Goal: Information Seeking & Learning: Find specific fact

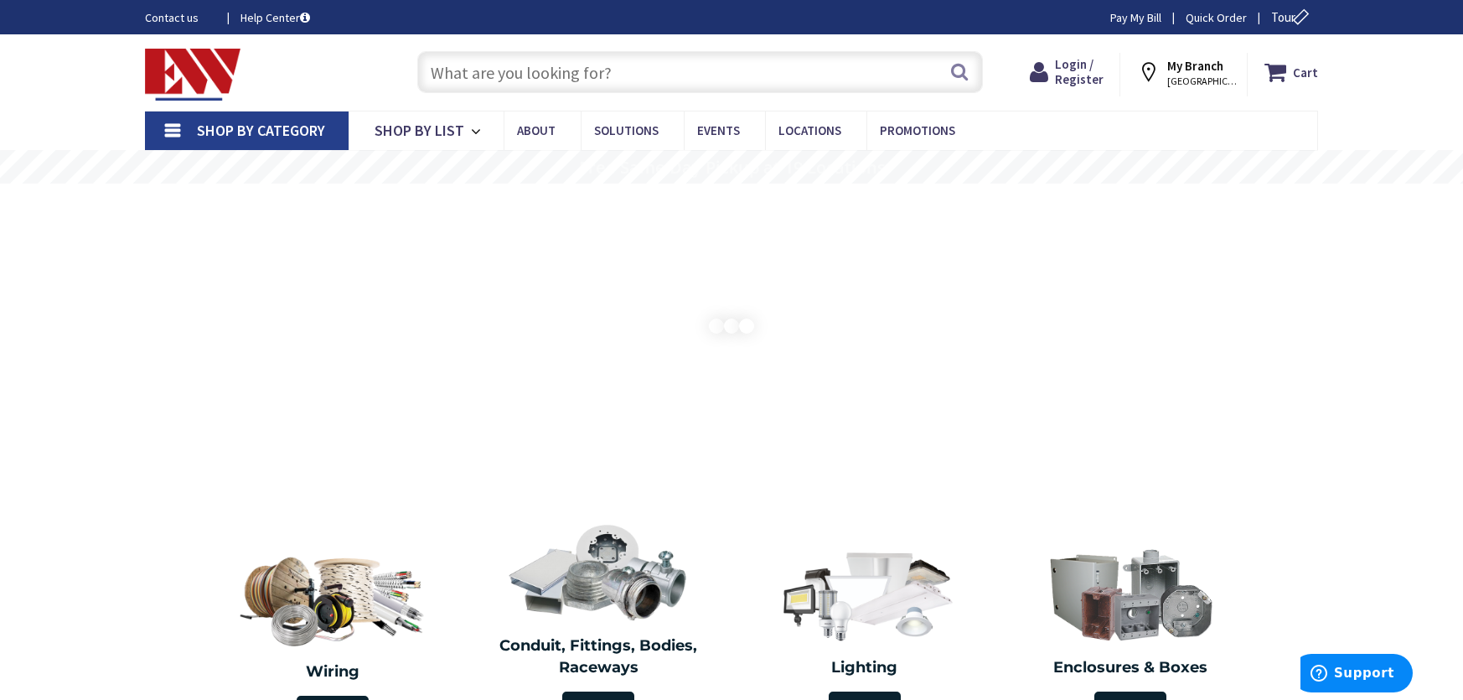
click at [649, 75] on input "text" at bounding box center [700, 72] width 566 height 42
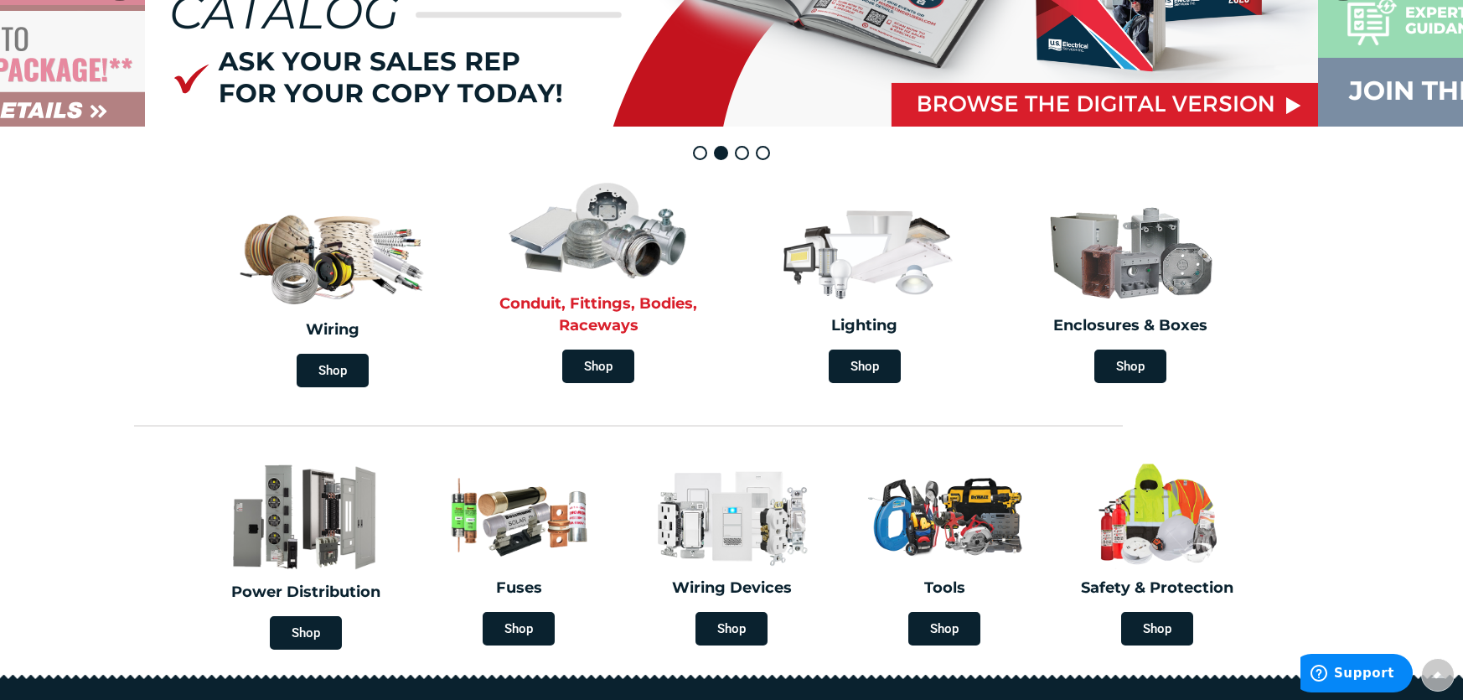
scroll to position [335, 0]
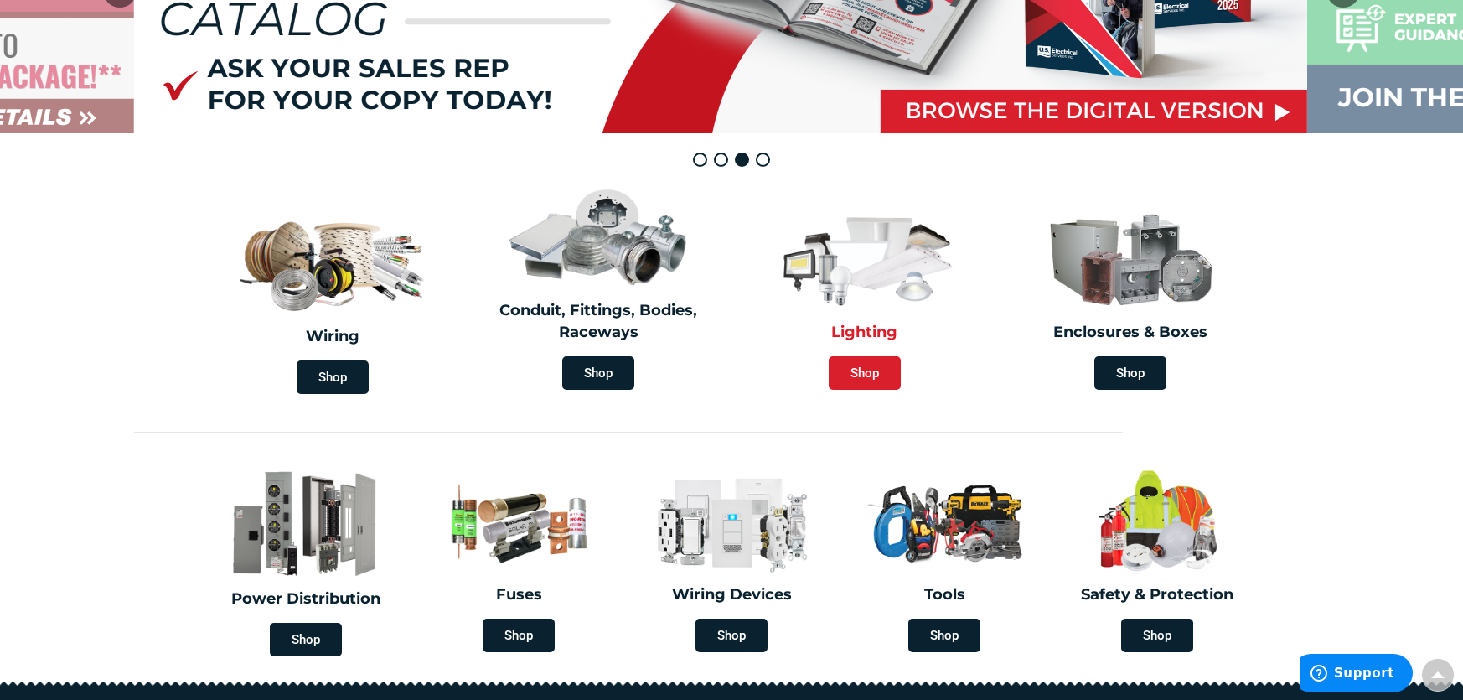
click at [845, 369] on span "Shop" at bounding box center [865, 373] width 72 height 34
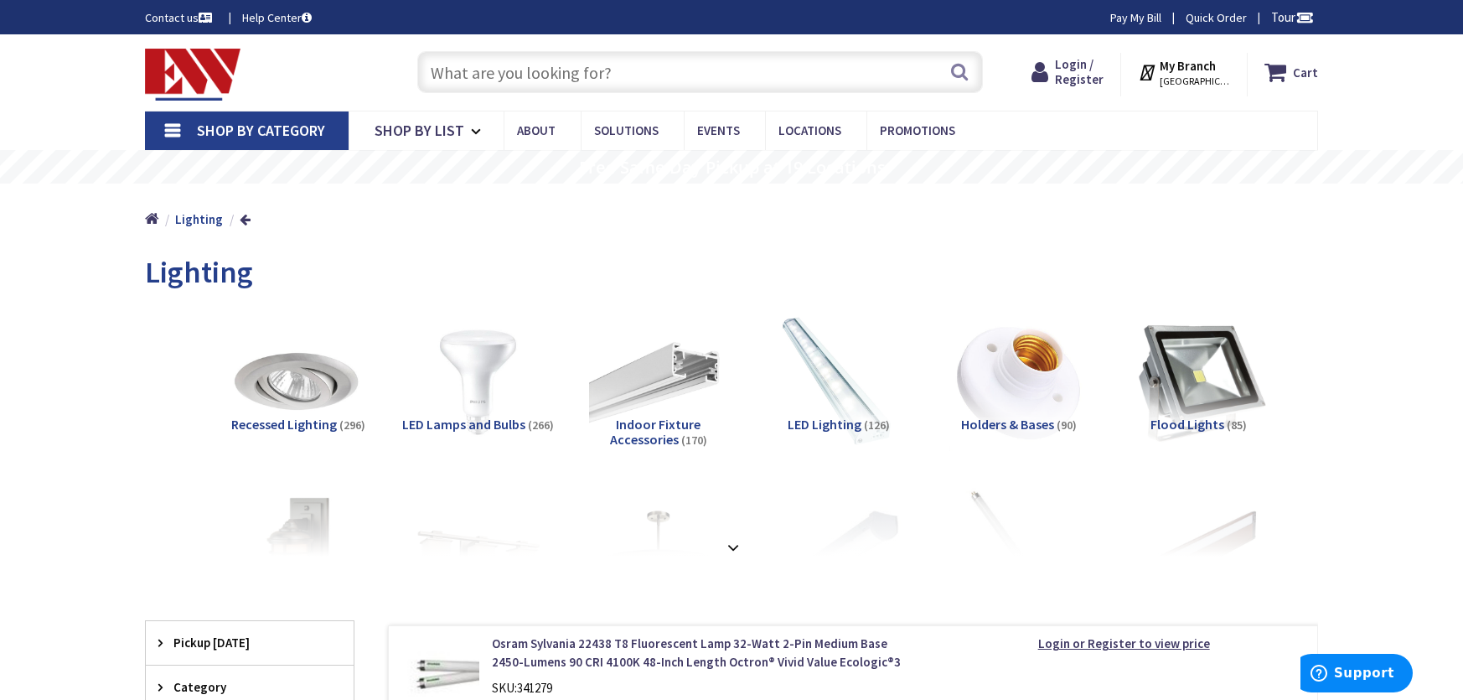
click at [1183, 365] on img at bounding box center [1199, 382] width 152 height 152
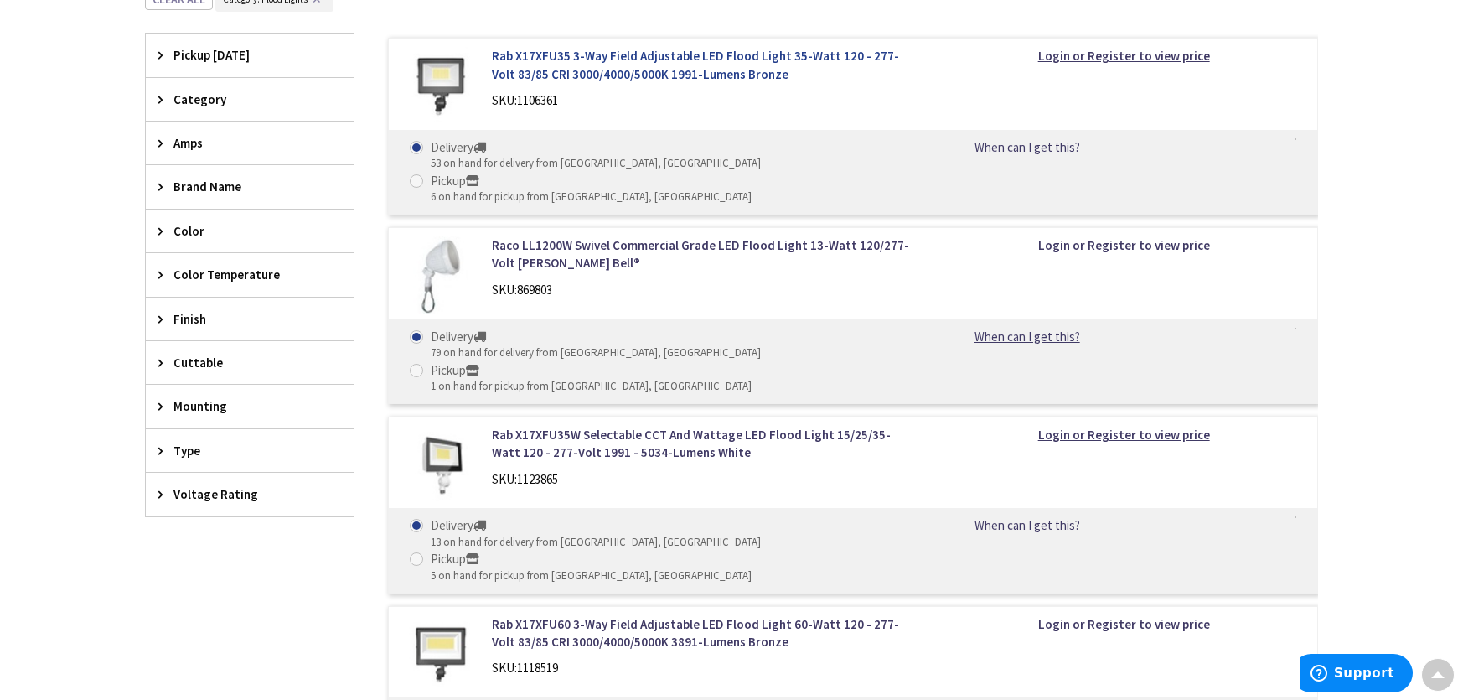
scroll to position [590, 0]
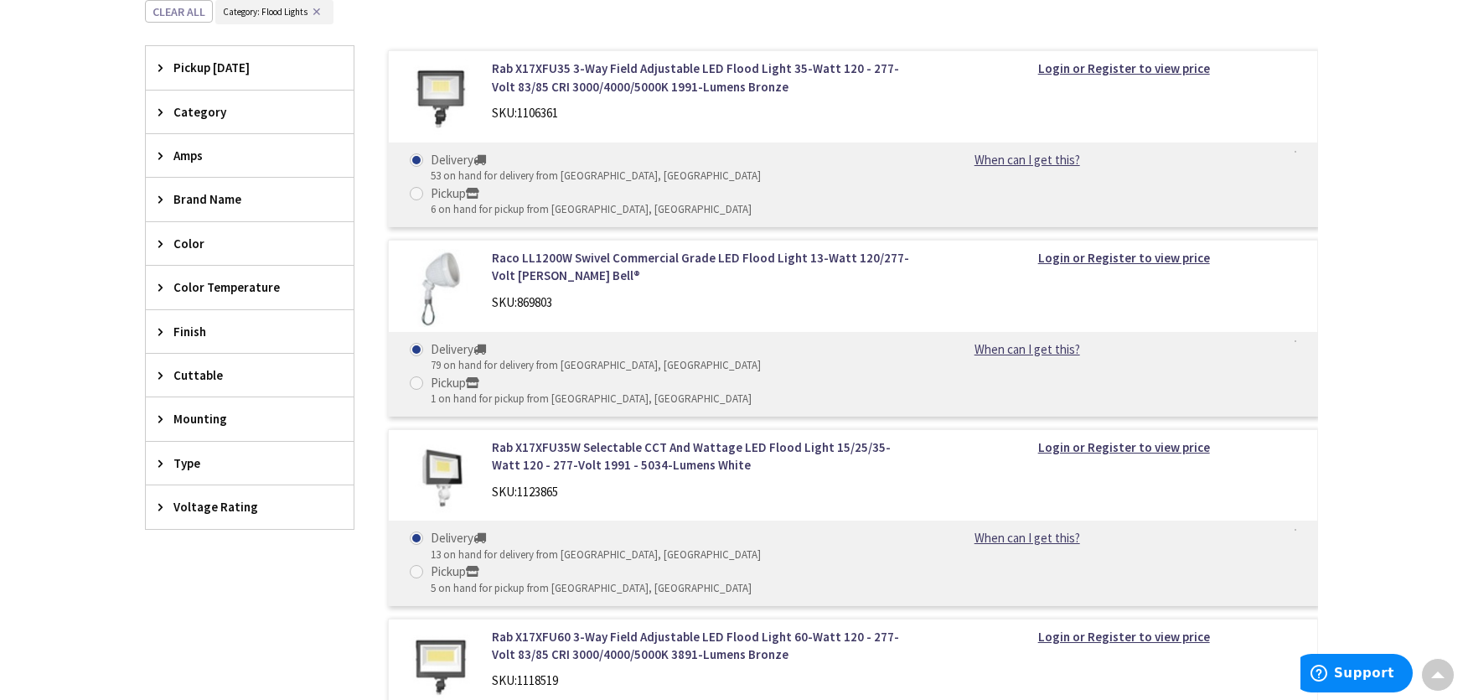
click at [191, 295] on span "Color Temperature" at bounding box center [242, 287] width 137 height 18
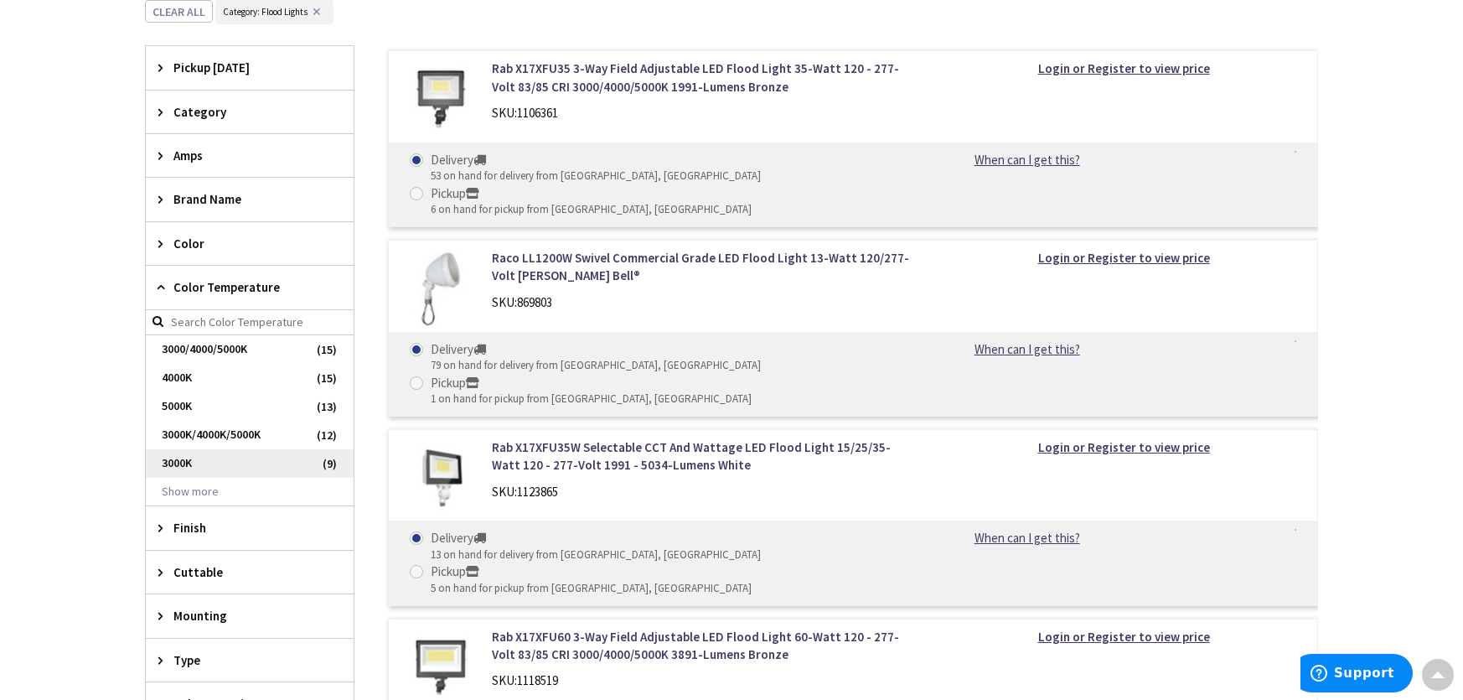
click at [191, 459] on span "3000K" at bounding box center [250, 463] width 208 height 28
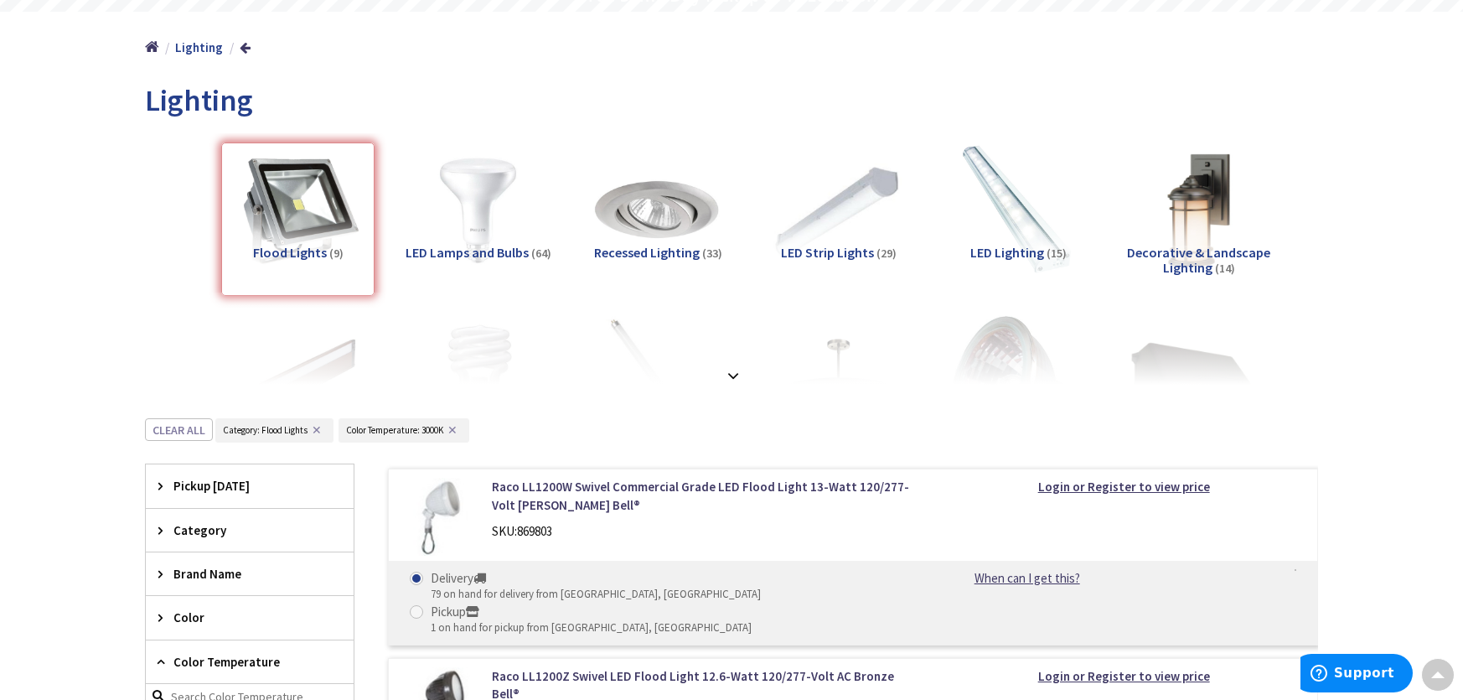
scroll to position [171, 0]
click at [1192, 179] on img at bounding box center [1199, 211] width 152 height 152
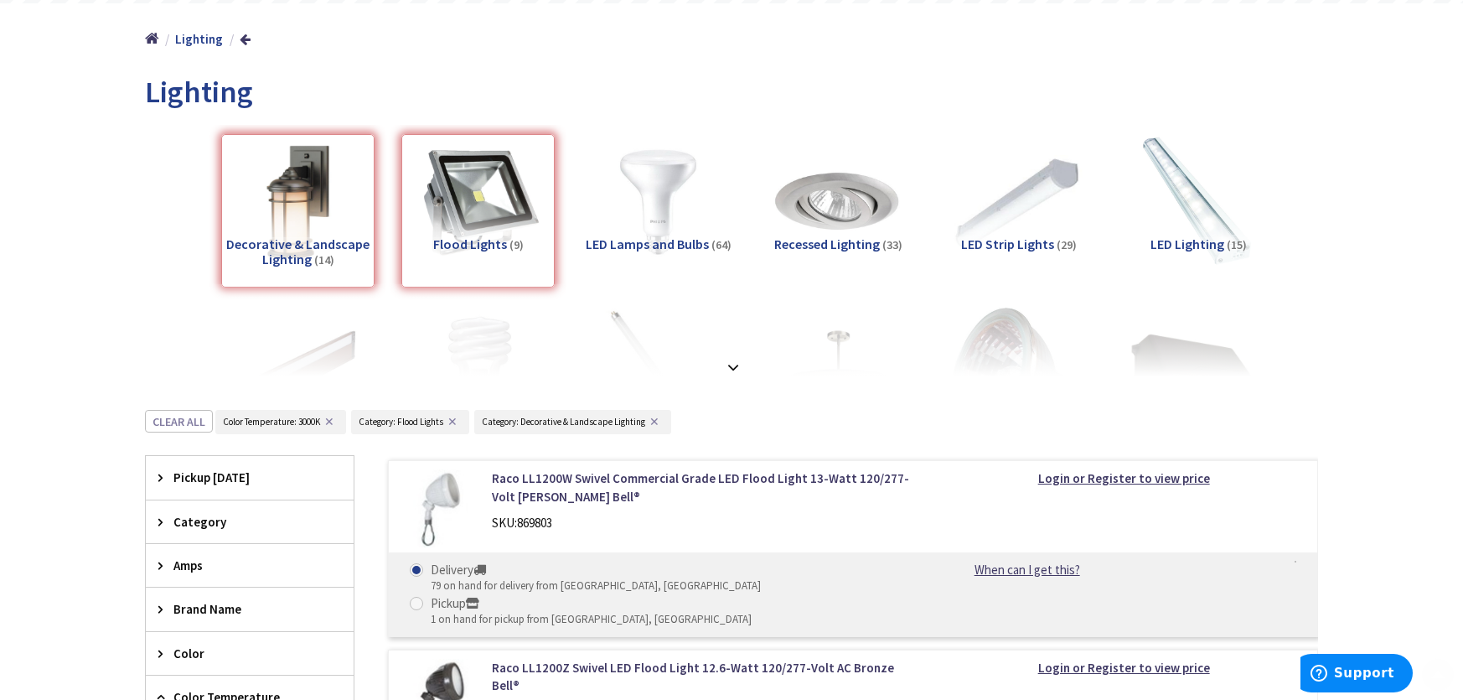
scroll to position [255, 0]
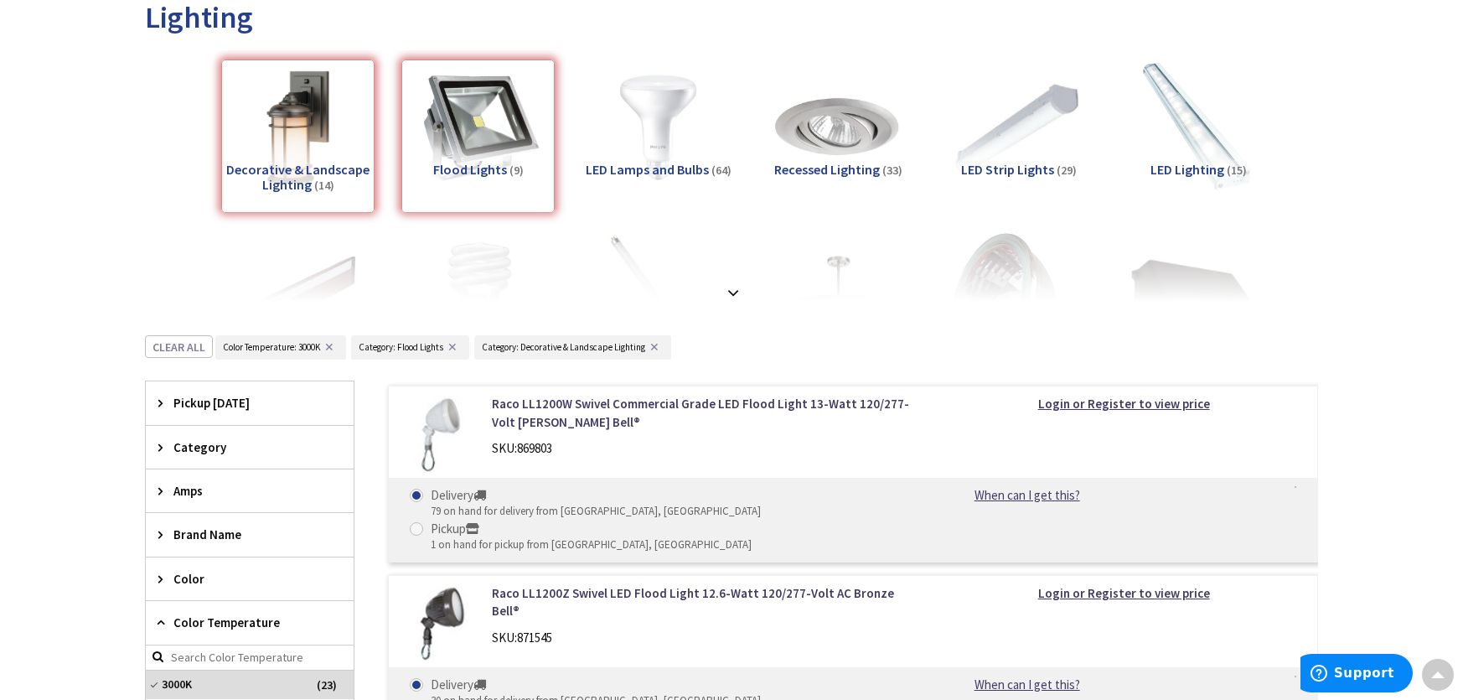
click at [277, 124] on div "Decorative & Landscape Lighting (14)" at bounding box center [297, 136] width 153 height 153
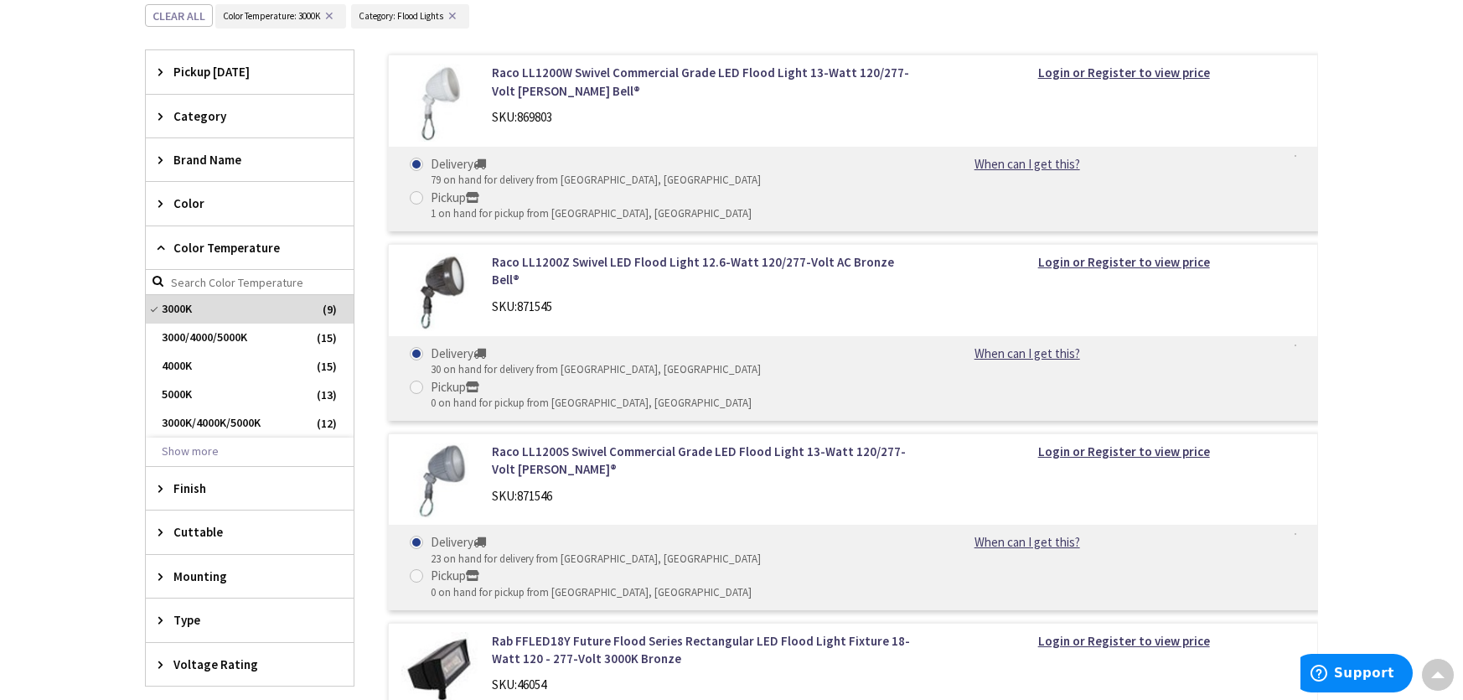
scroll to position [590, 0]
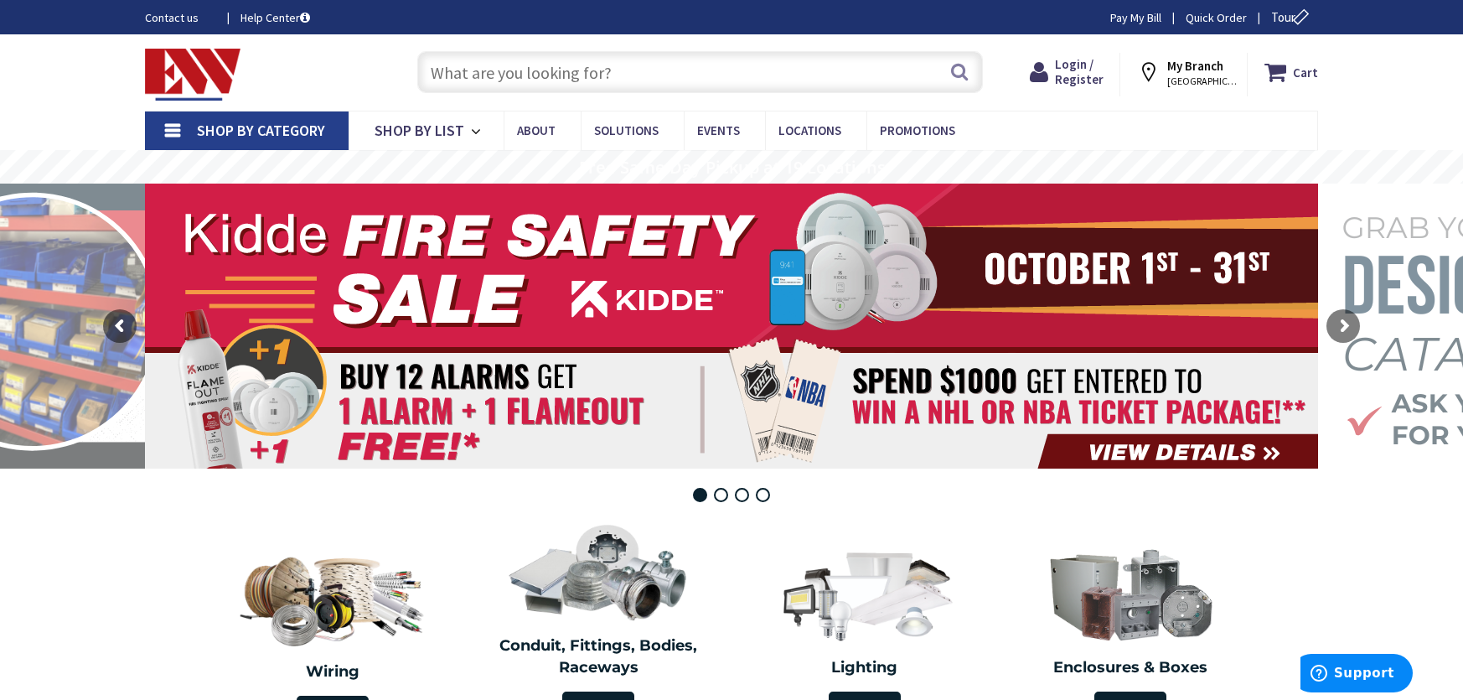
click at [552, 75] on input "text" at bounding box center [700, 72] width 566 height 42
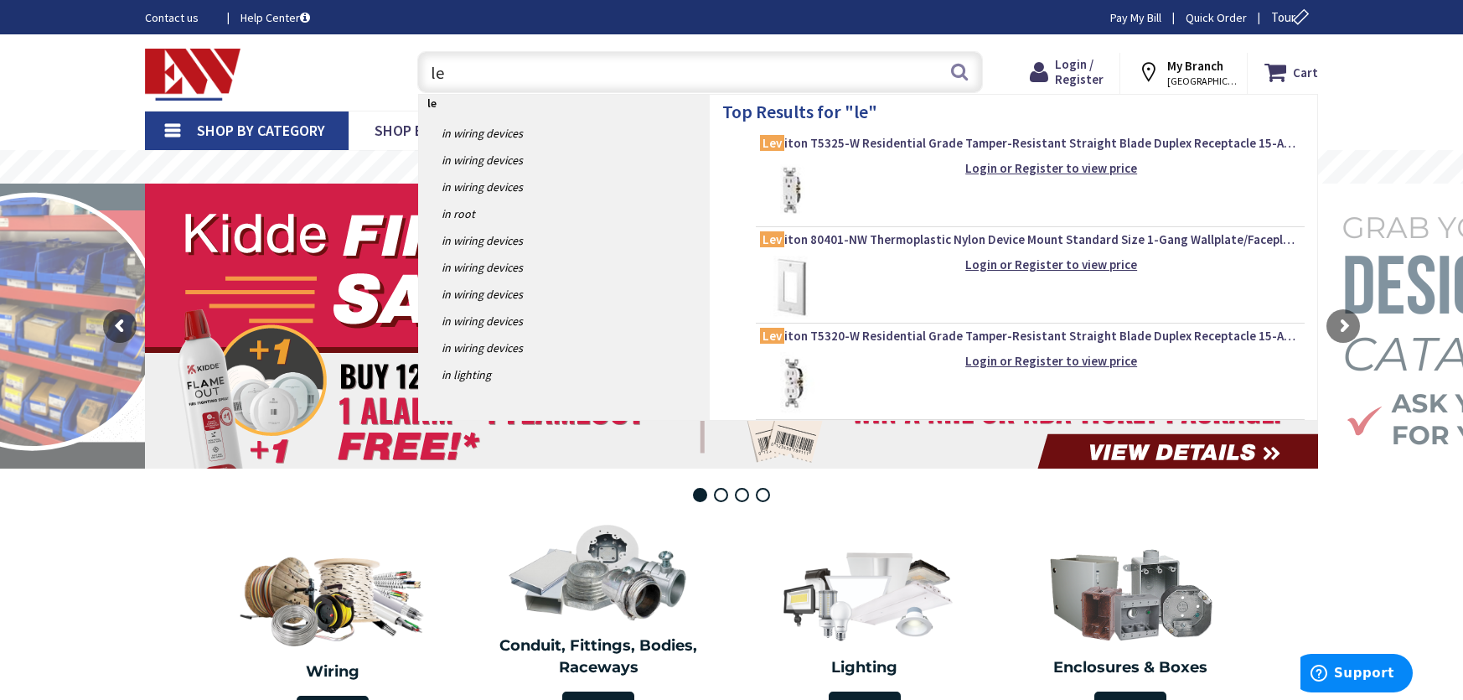
type input "l"
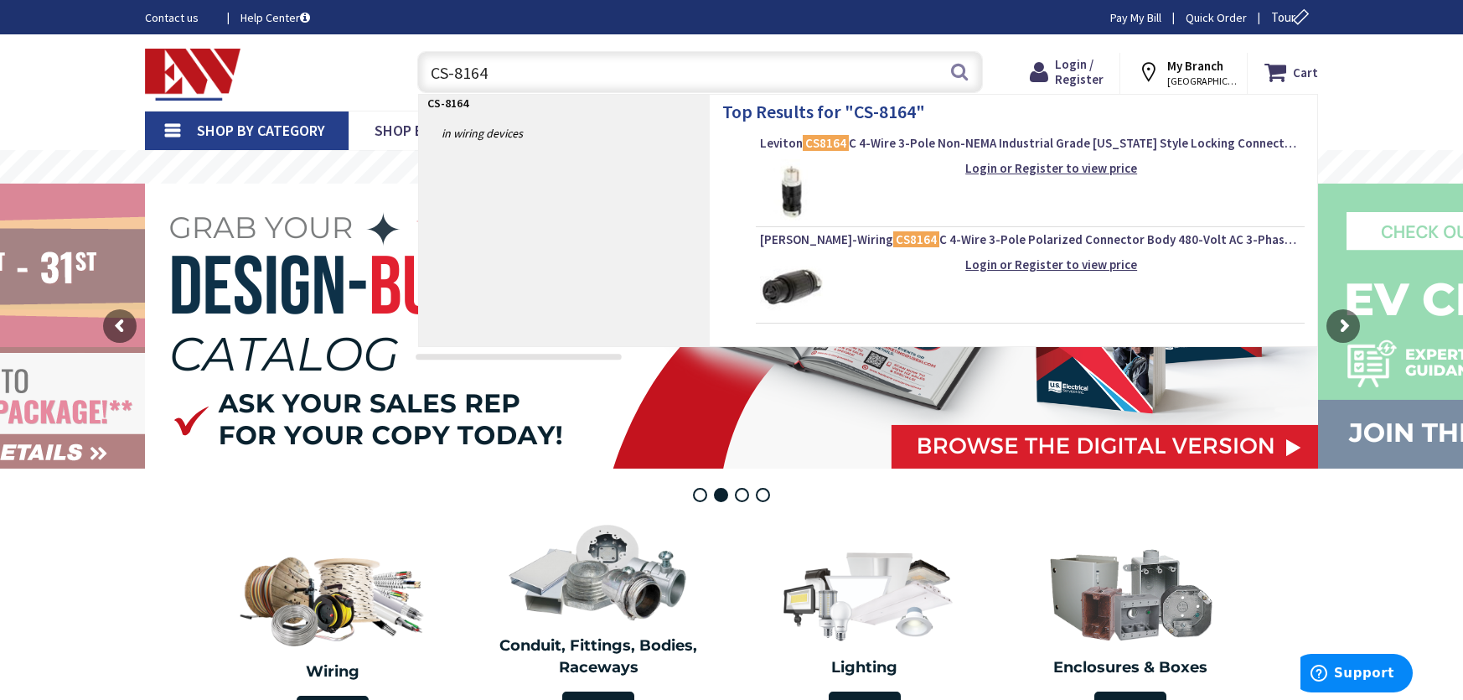
type input "CS-8164C"
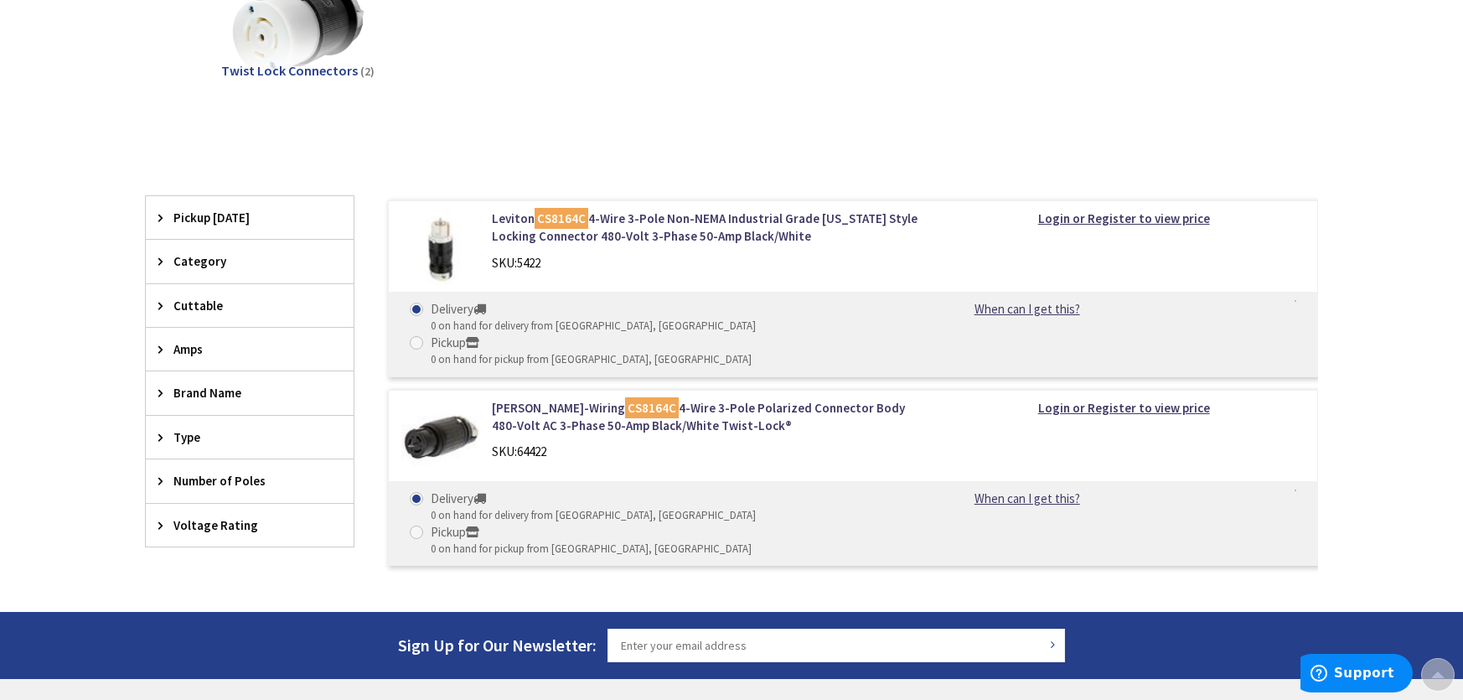
scroll to position [335, 0]
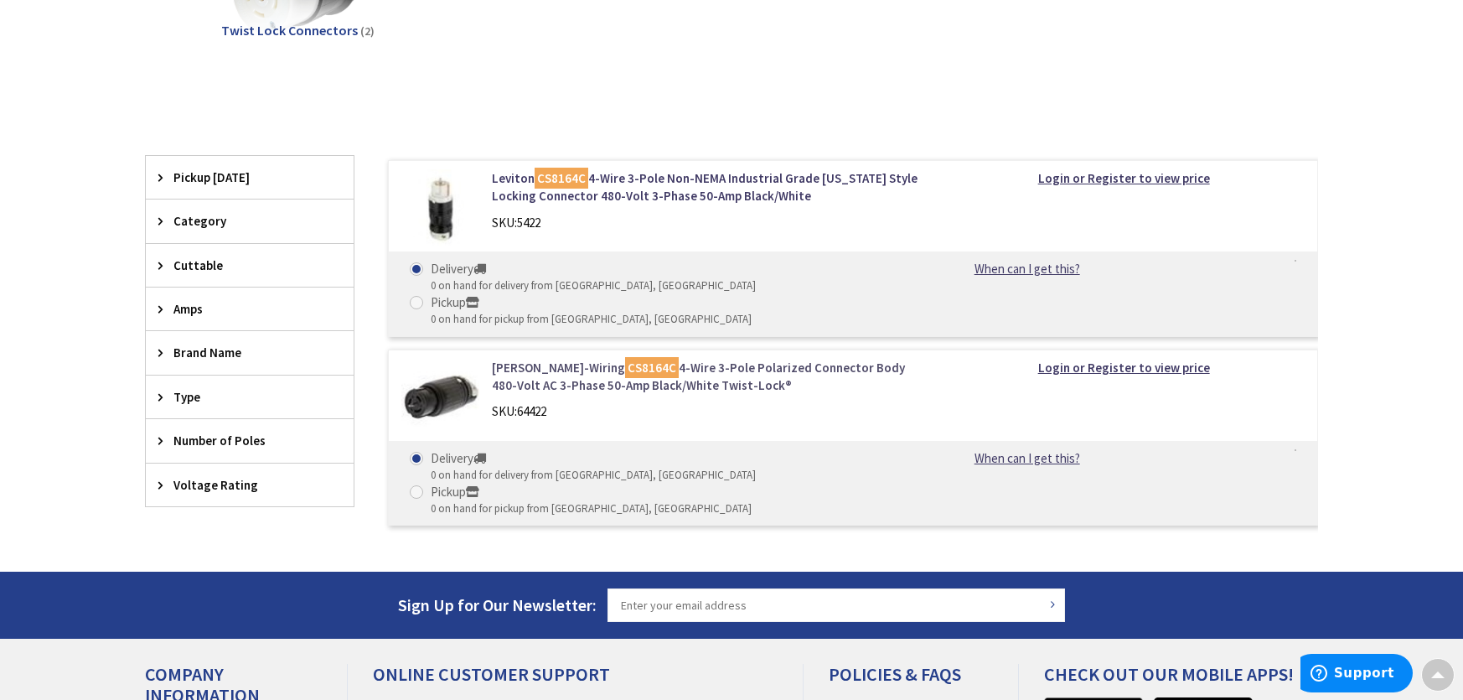
click at [625, 357] on mark "CS8164C" at bounding box center [652, 367] width 54 height 21
click at [485, 198] on div "Leviton CS8164C 4-Wire 3-Pole Non-NEMA Industrial Grade California Style Lockin…" at bounding box center [705, 204] width 452 height 70
click at [444, 212] on img at bounding box center [440, 208] width 78 height 78
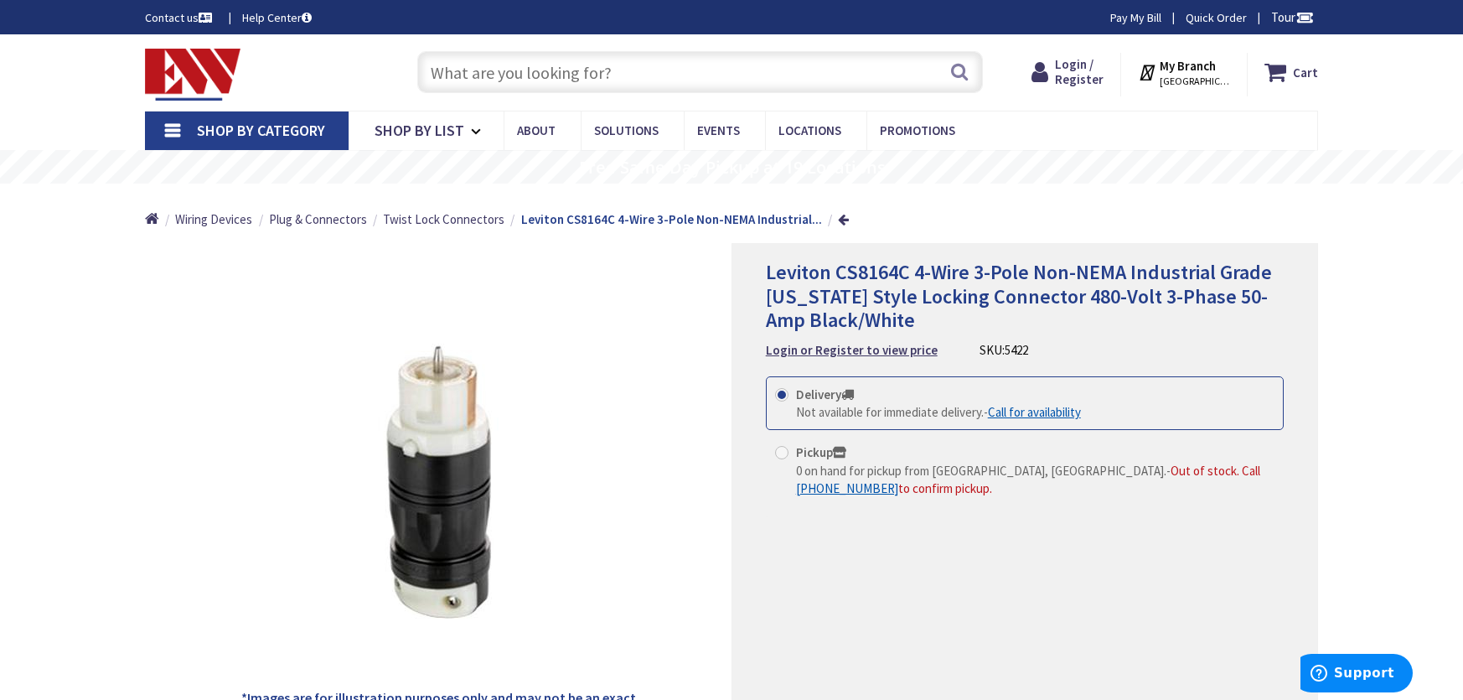
click at [650, 75] on input "text" at bounding box center [700, 72] width 566 height 42
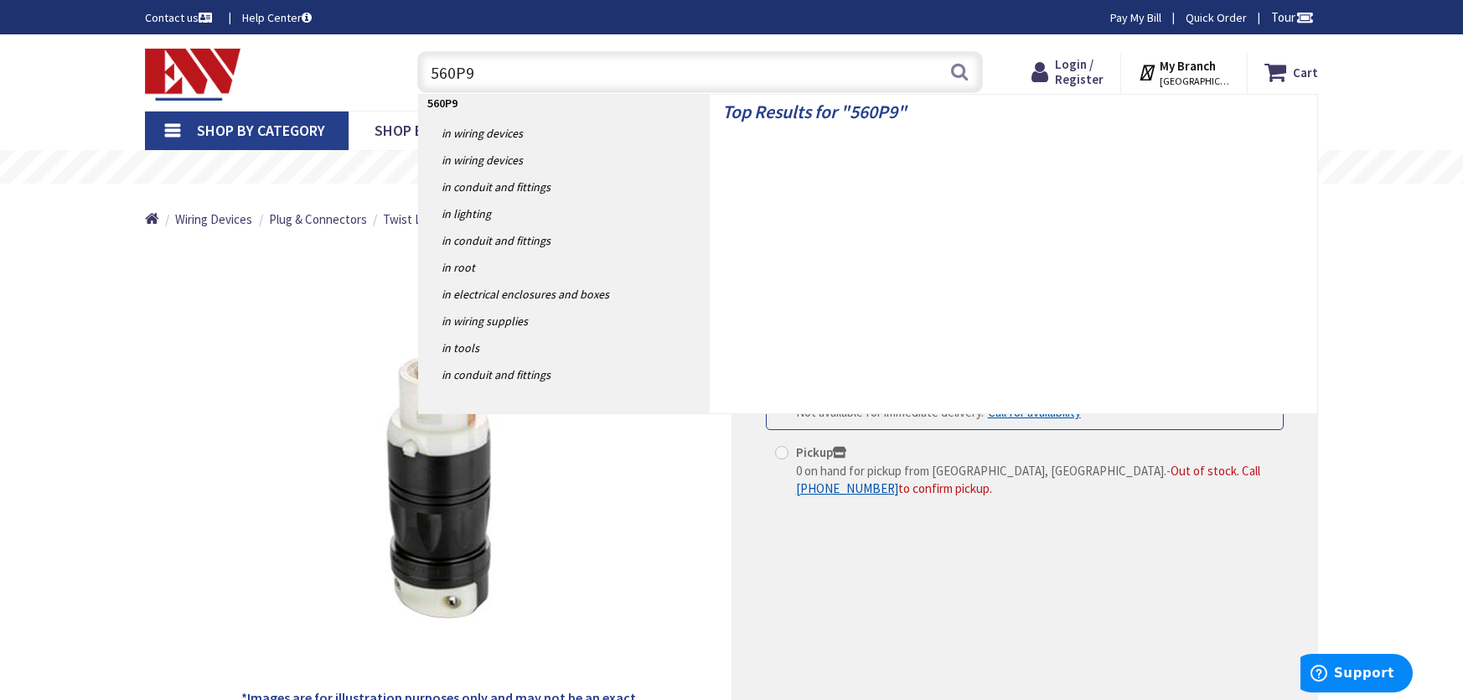
type input "560P9W"
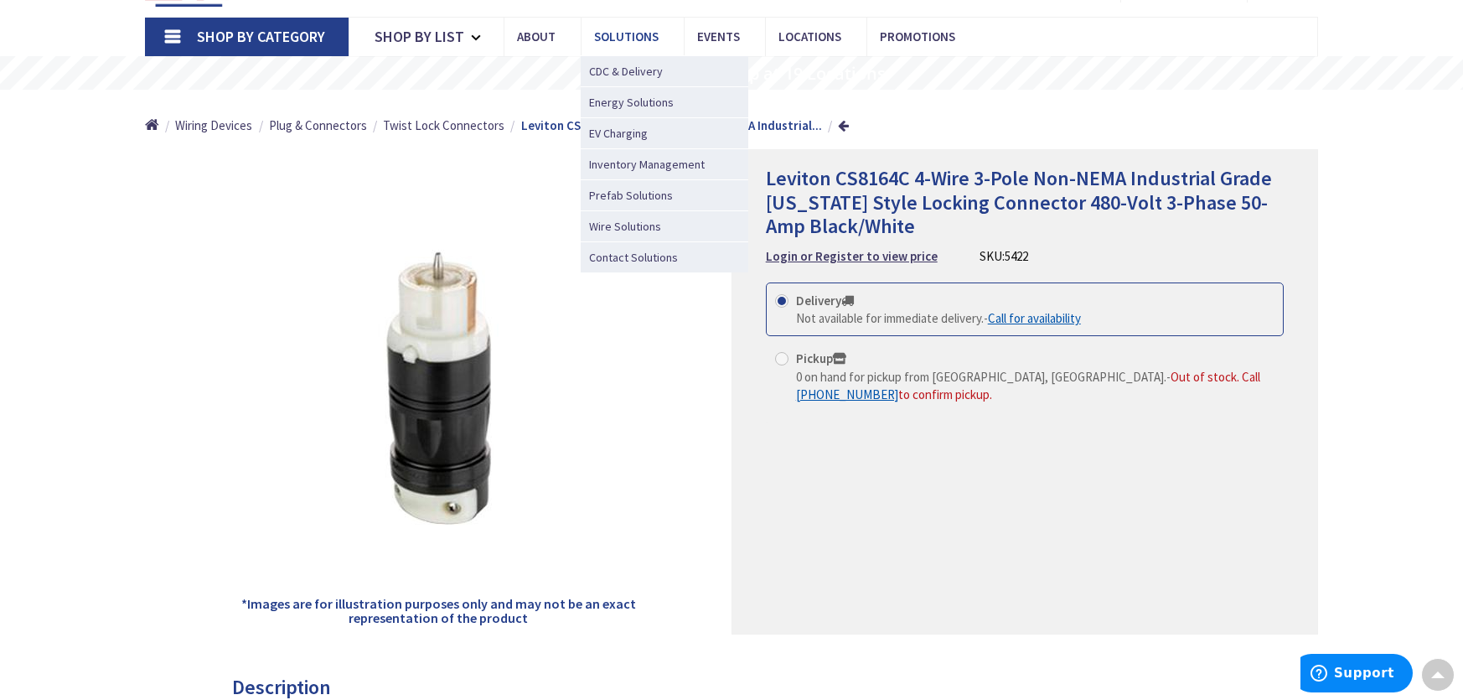
scroll to position [84, 0]
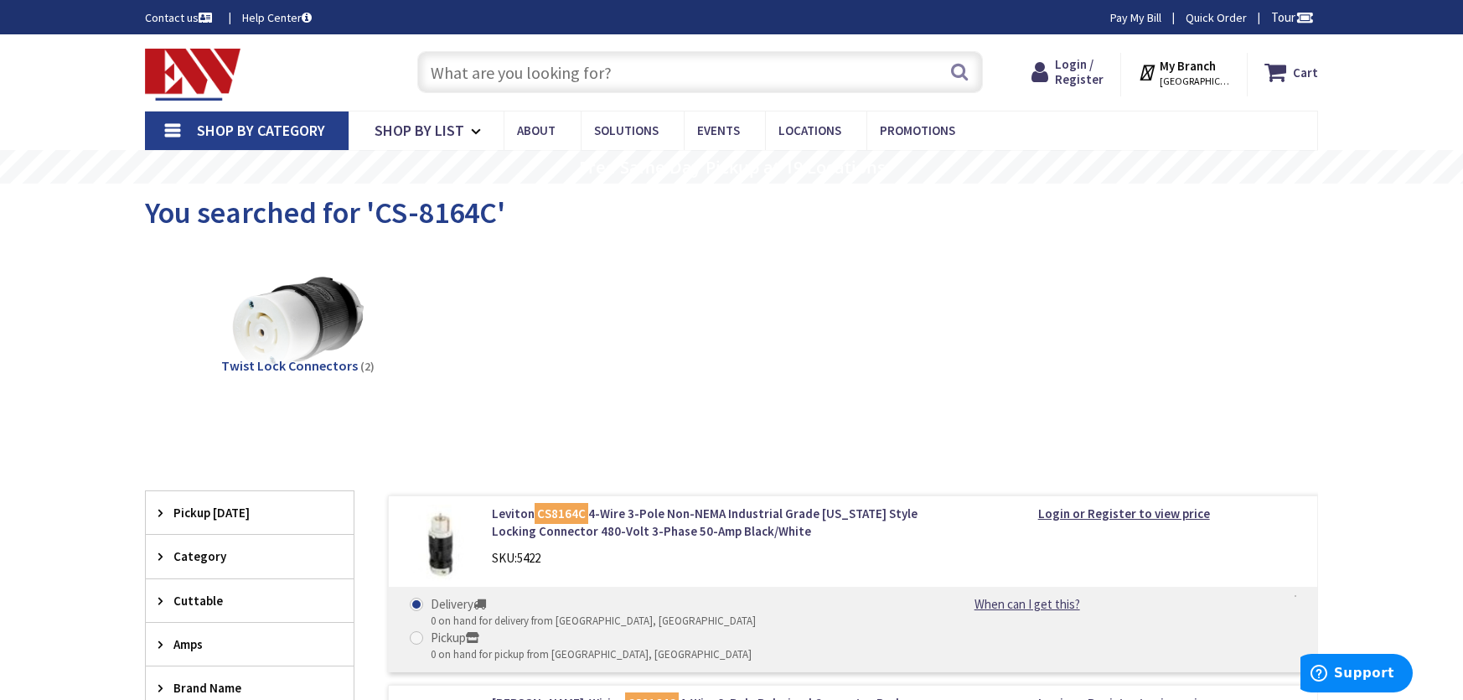
click at [629, 66] on input "text" at bounding box center [700, 72] width 566 height 42
click at [631, 63] on input "text" at bounding box center [700, 72] width 566 height 42
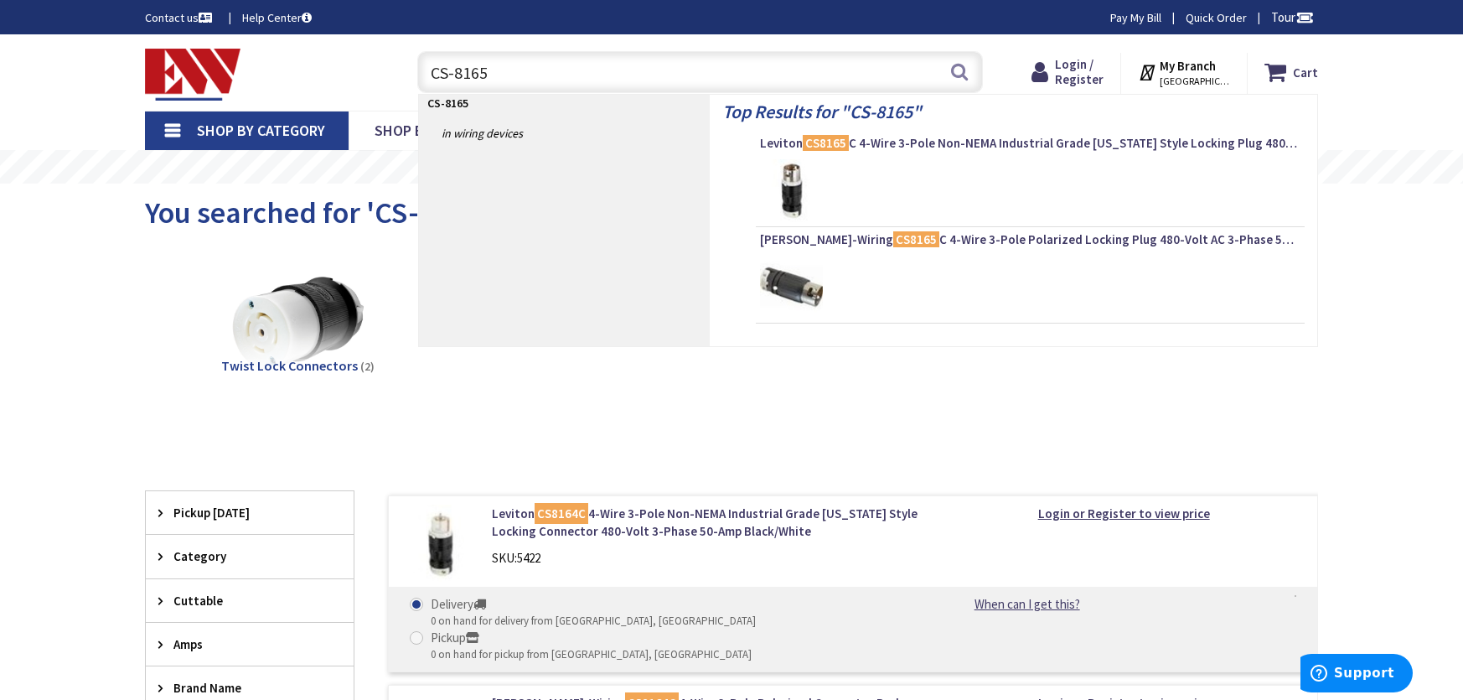
type input "CS-8165C"
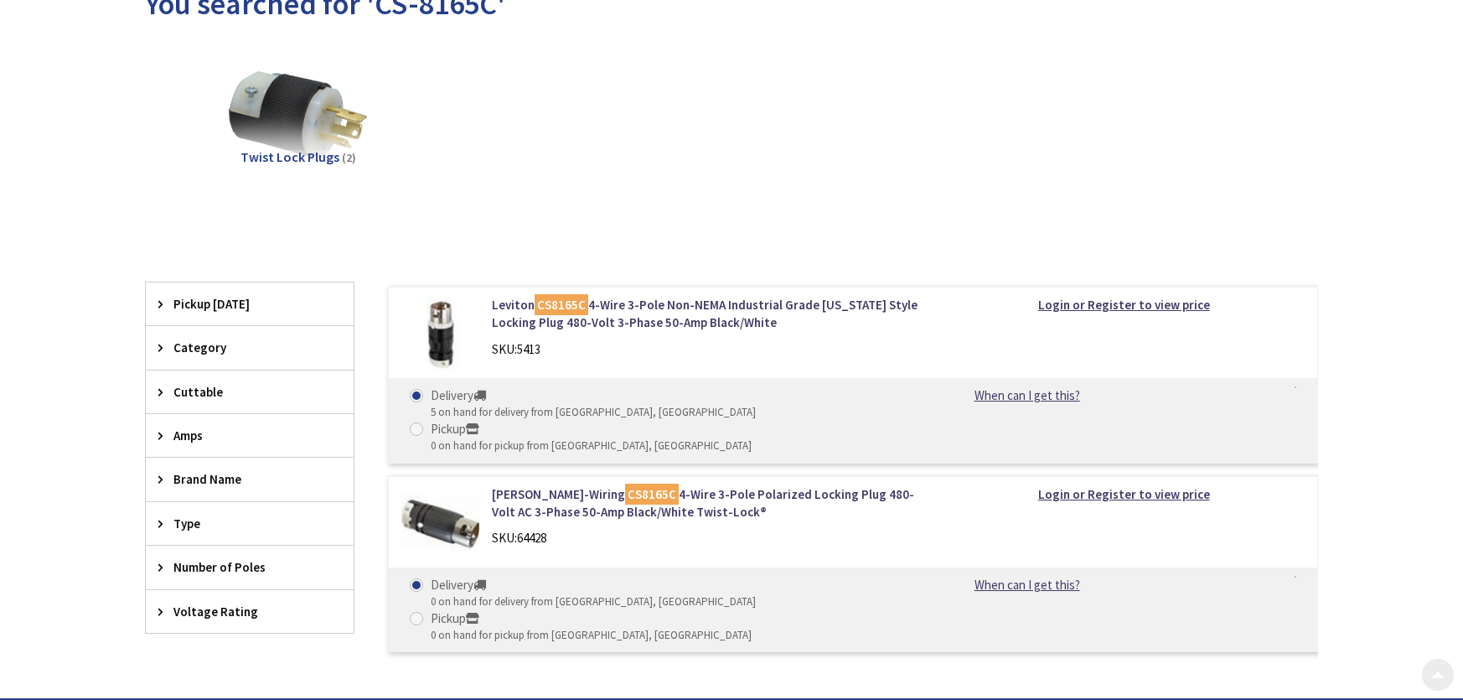
scroll to position [251, 0]
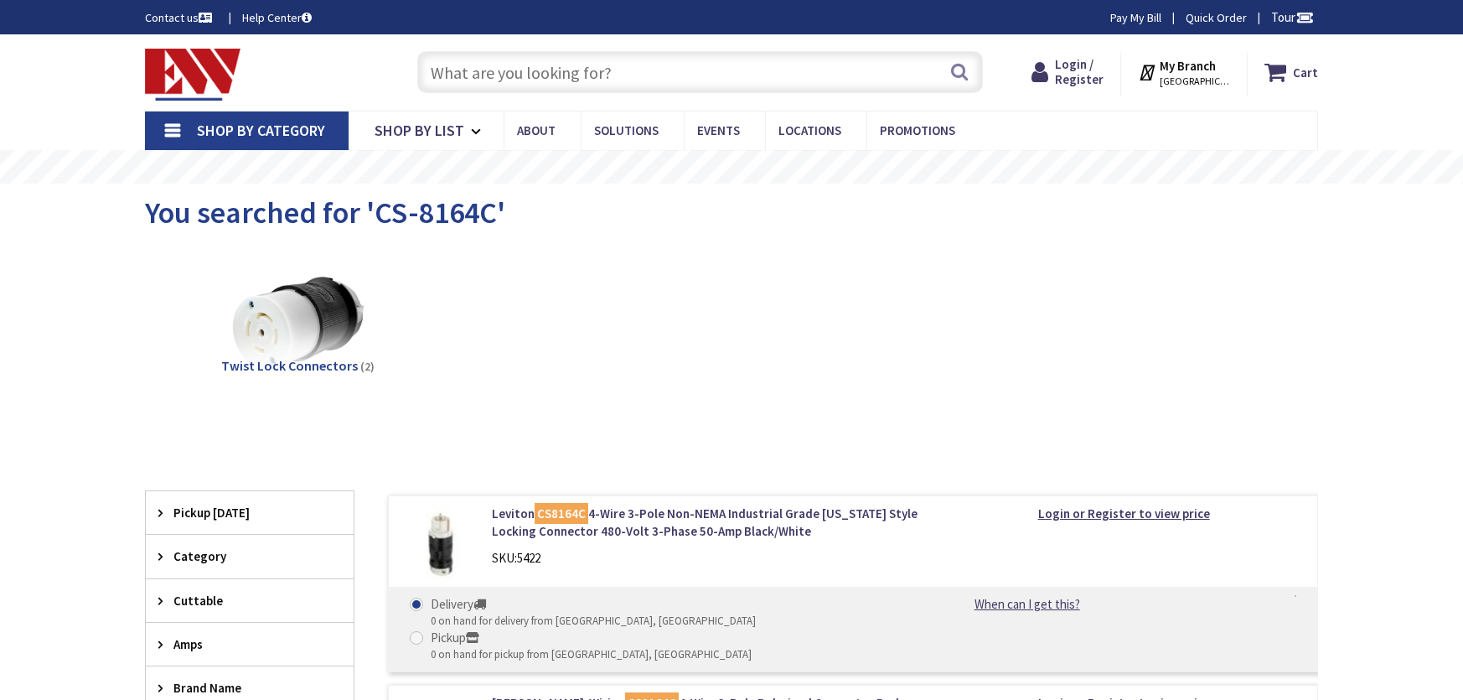
click at [674, 65] on input "text" at bounding box center [700, 72] width 566 height 42
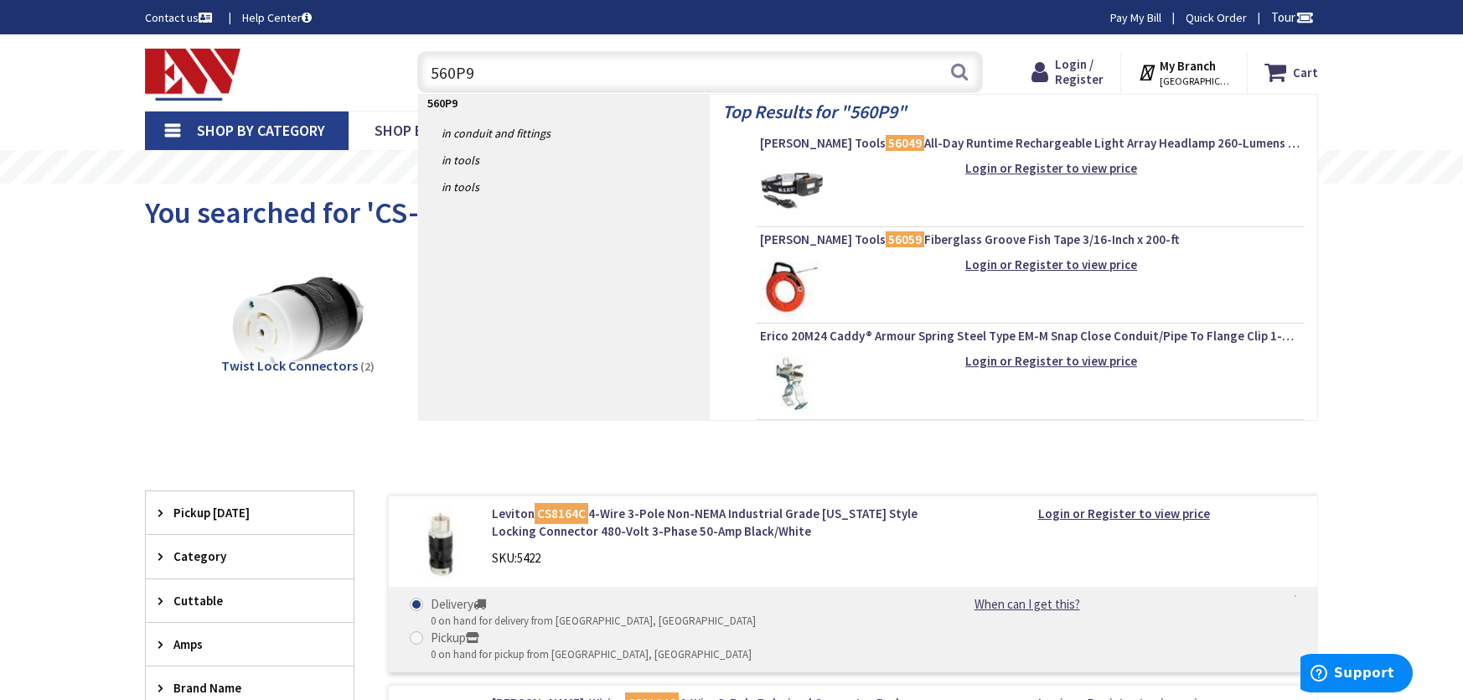
type input "560P9W"
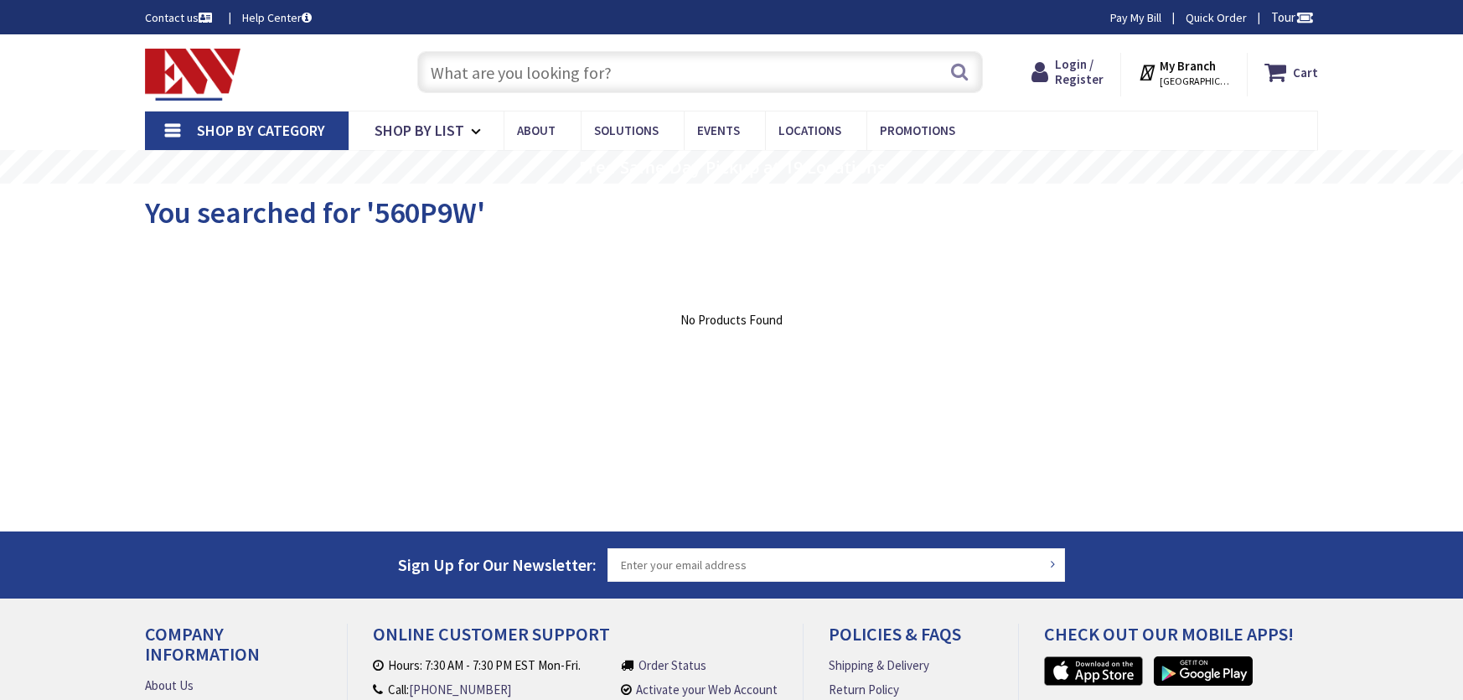
click at [487, 77] on input "text" at bounding box center [700, 72] width 566 height 42
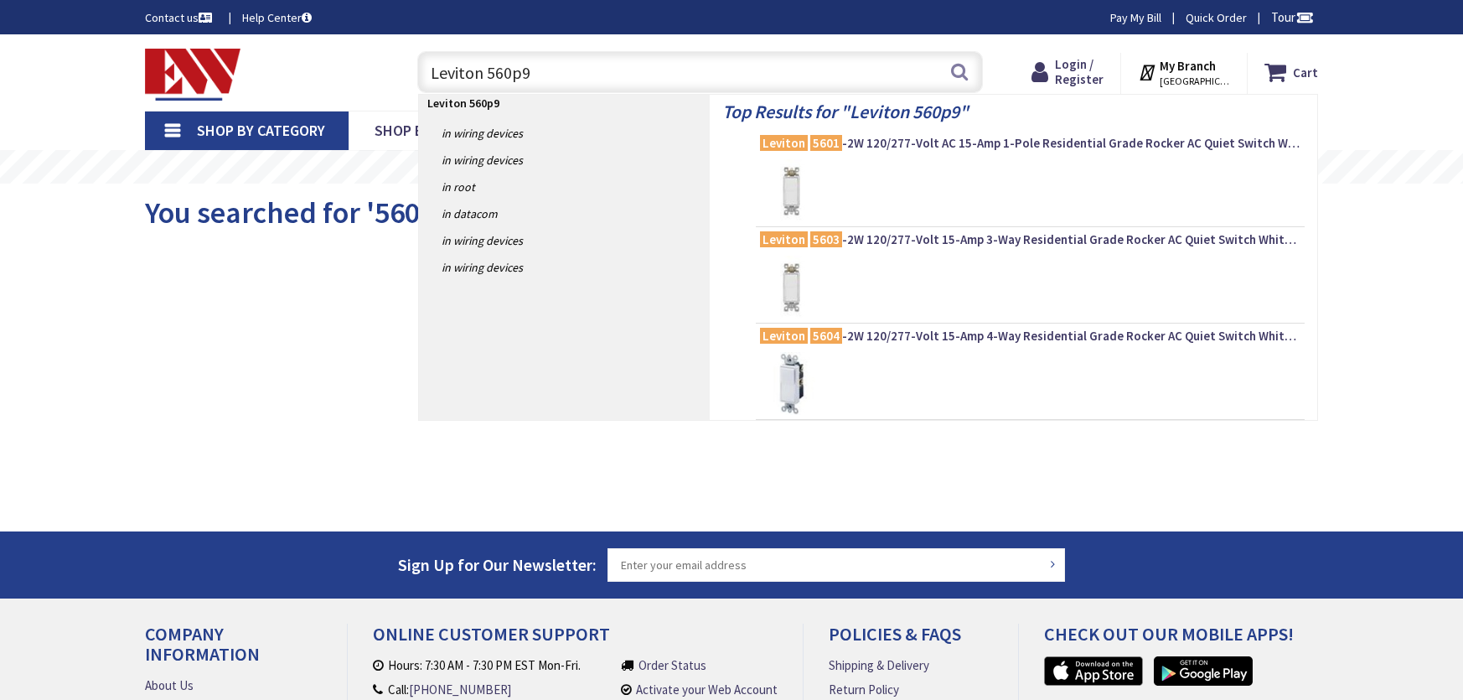
type input "Leviton 560p9w"
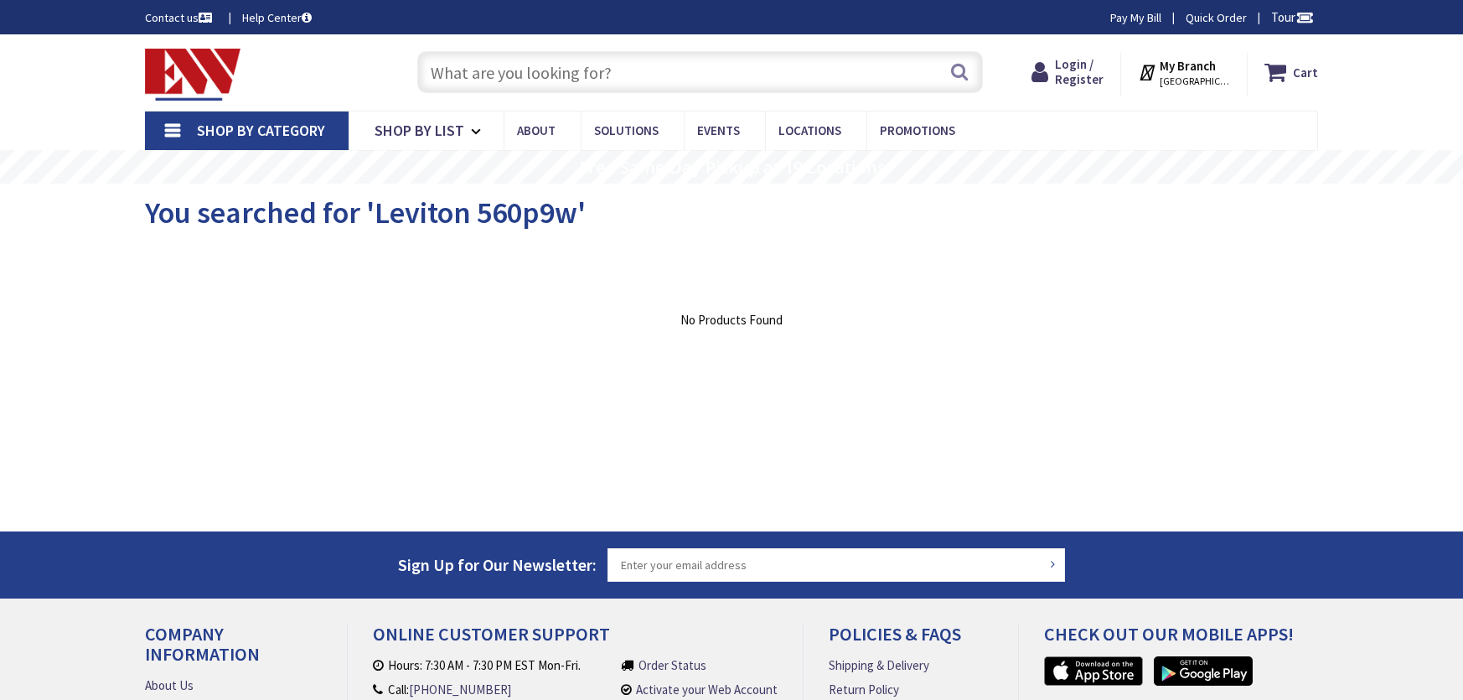
click at [632, 71] on input "text" at bounding box center [700, 72] width 566 height 42
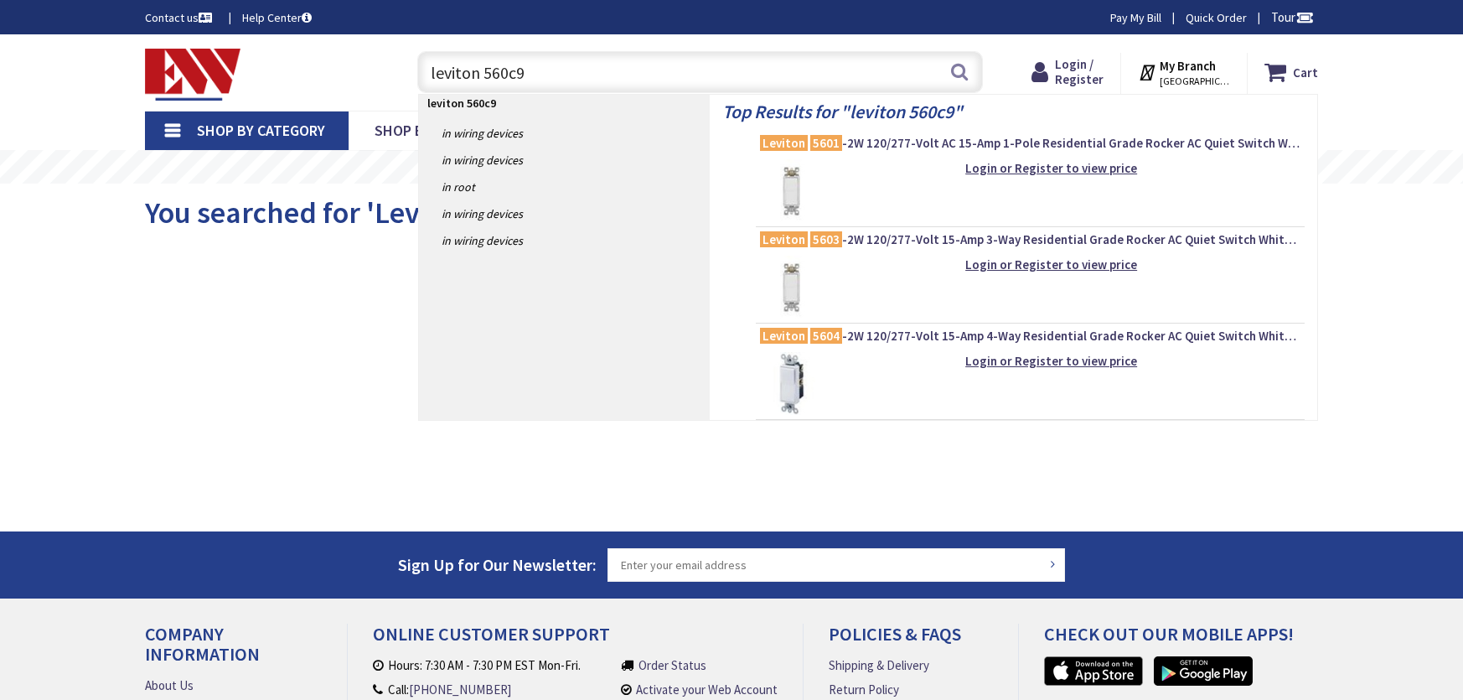
type input "leviton 560c9w"
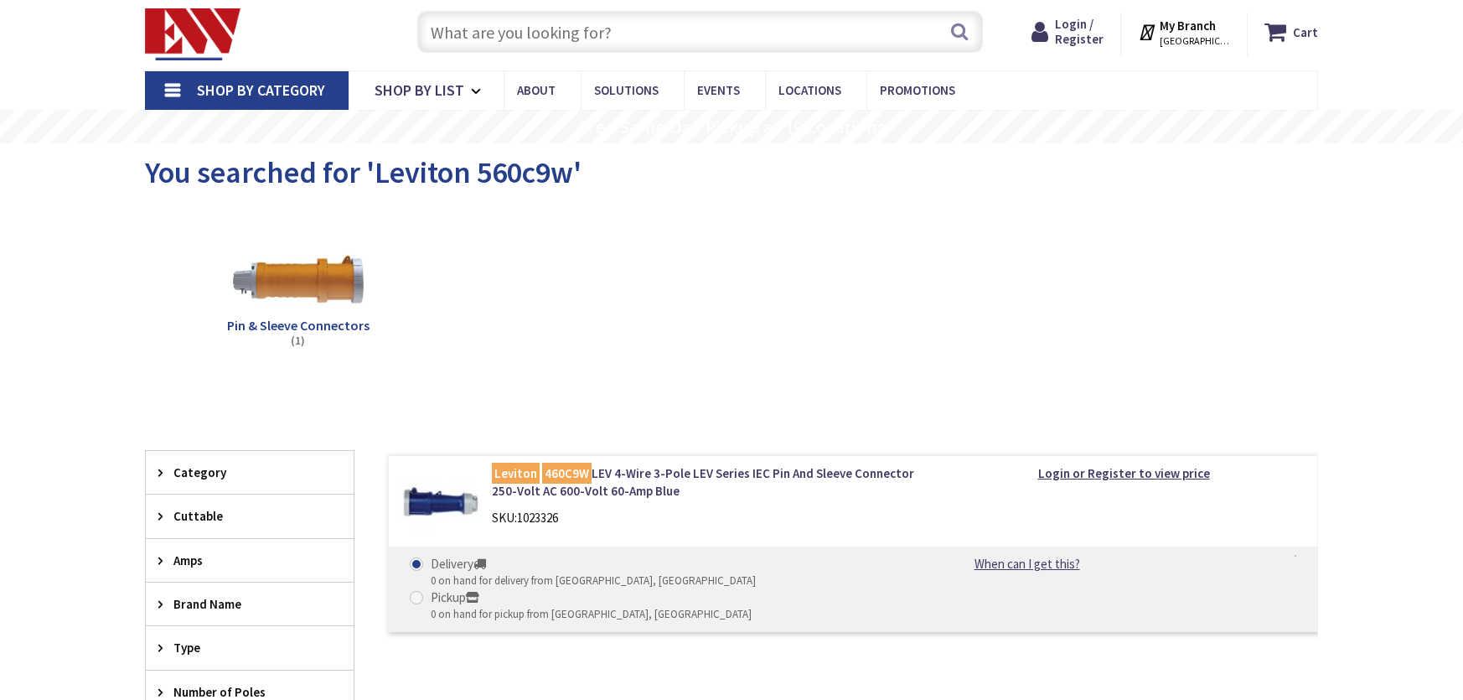
scroll to position [251, 0]
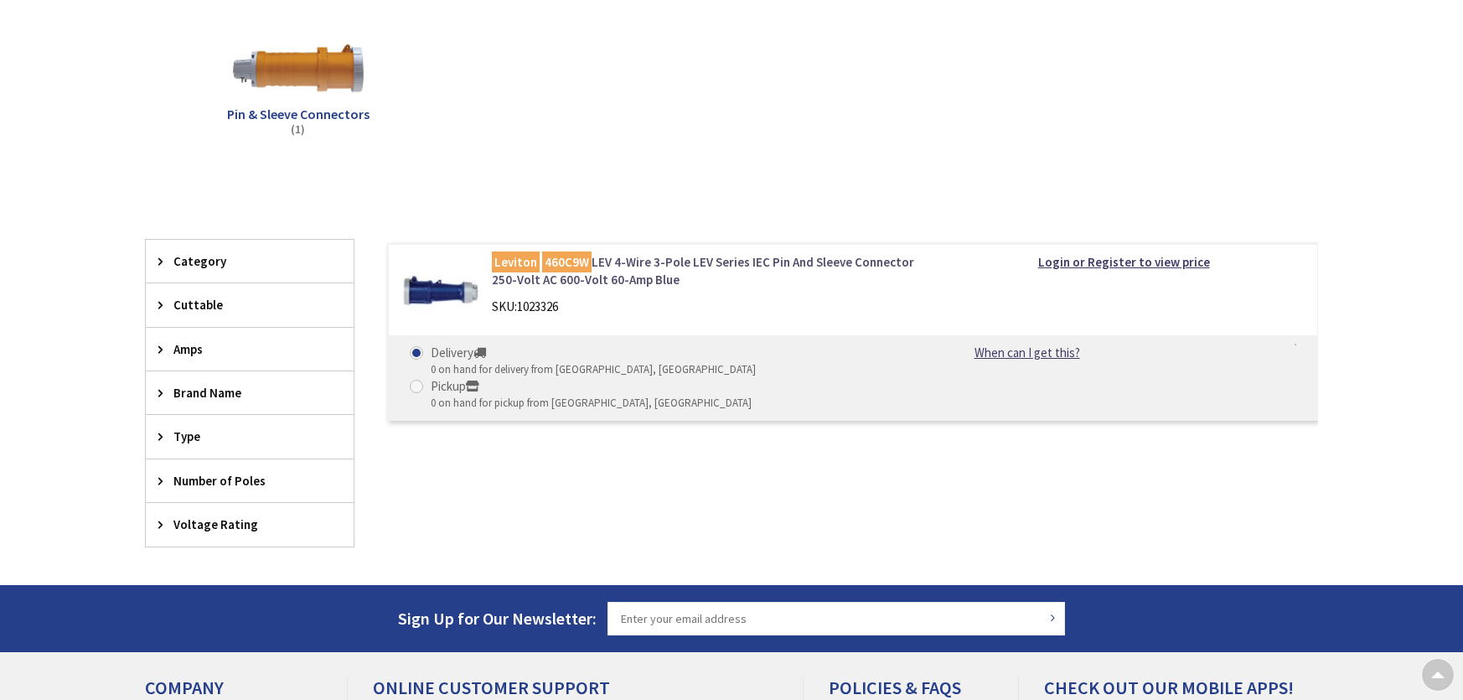
click at [588, 281] on link "Leviton 460C9W LEV 4-Wire 3-Pole LEV Series IEC Pin And Sleeve Connector 250-Vo…" at bounding box center [705, 271] width 427 height 36
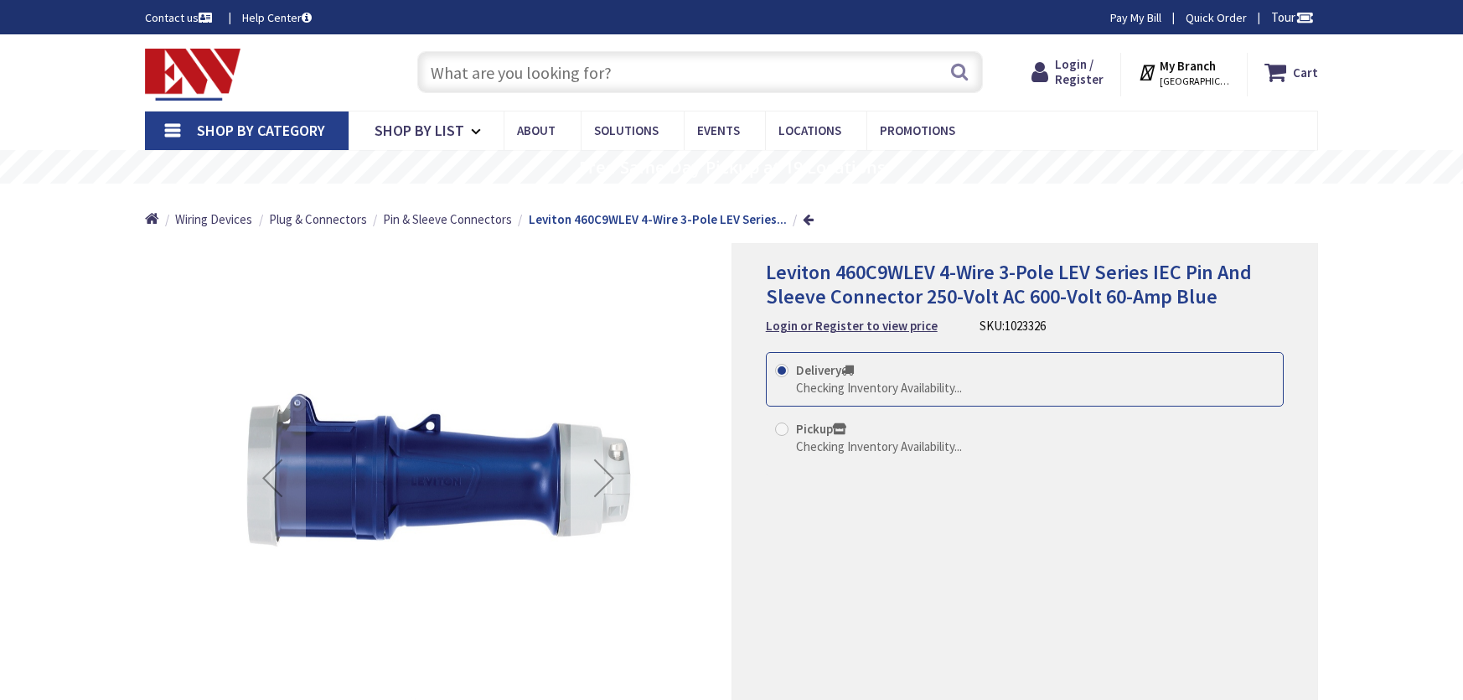
click at [610, 479] on div "Next" at bounding box center [604, 477] width 67 height 67
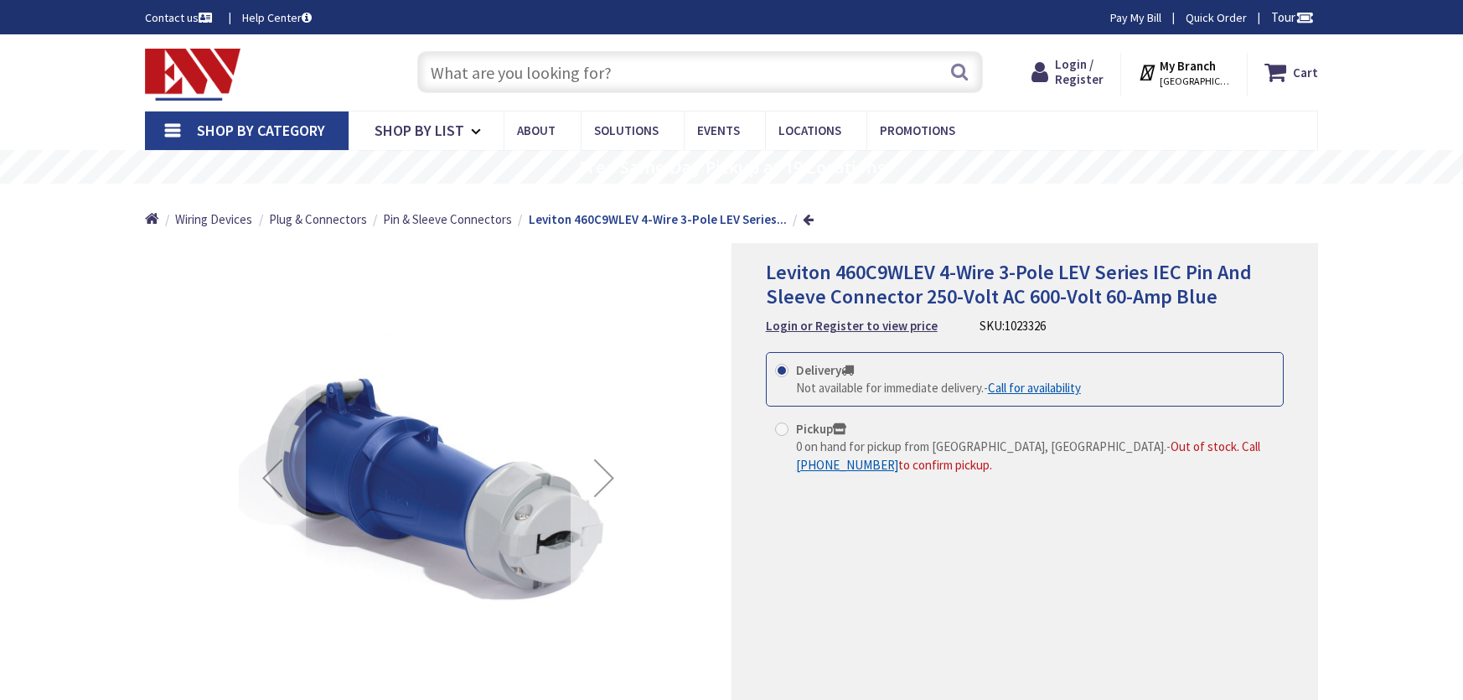
click at [609, 474] on div "Next" at bounding box center [604, 477] width 67 height 67
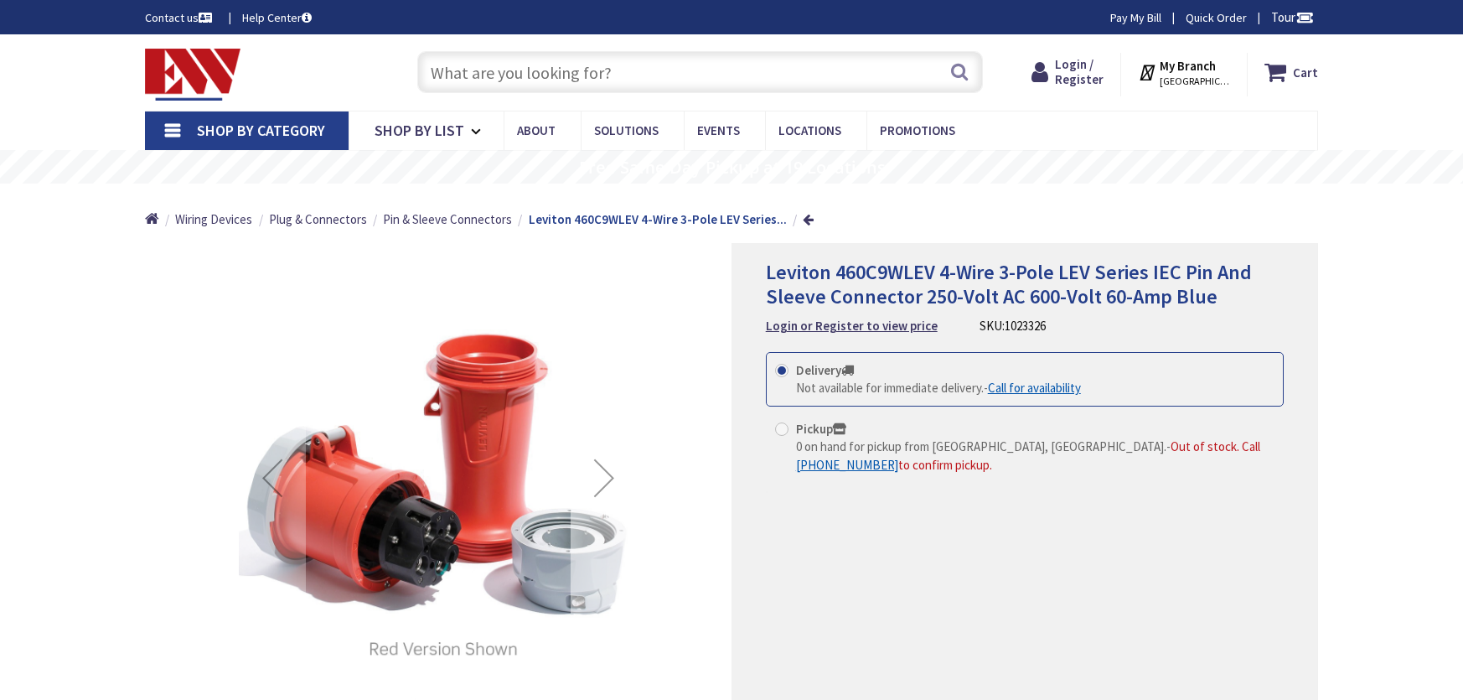
click at [609, 474] on div "Next" at bounding box center [604, 477] width 67 height 67
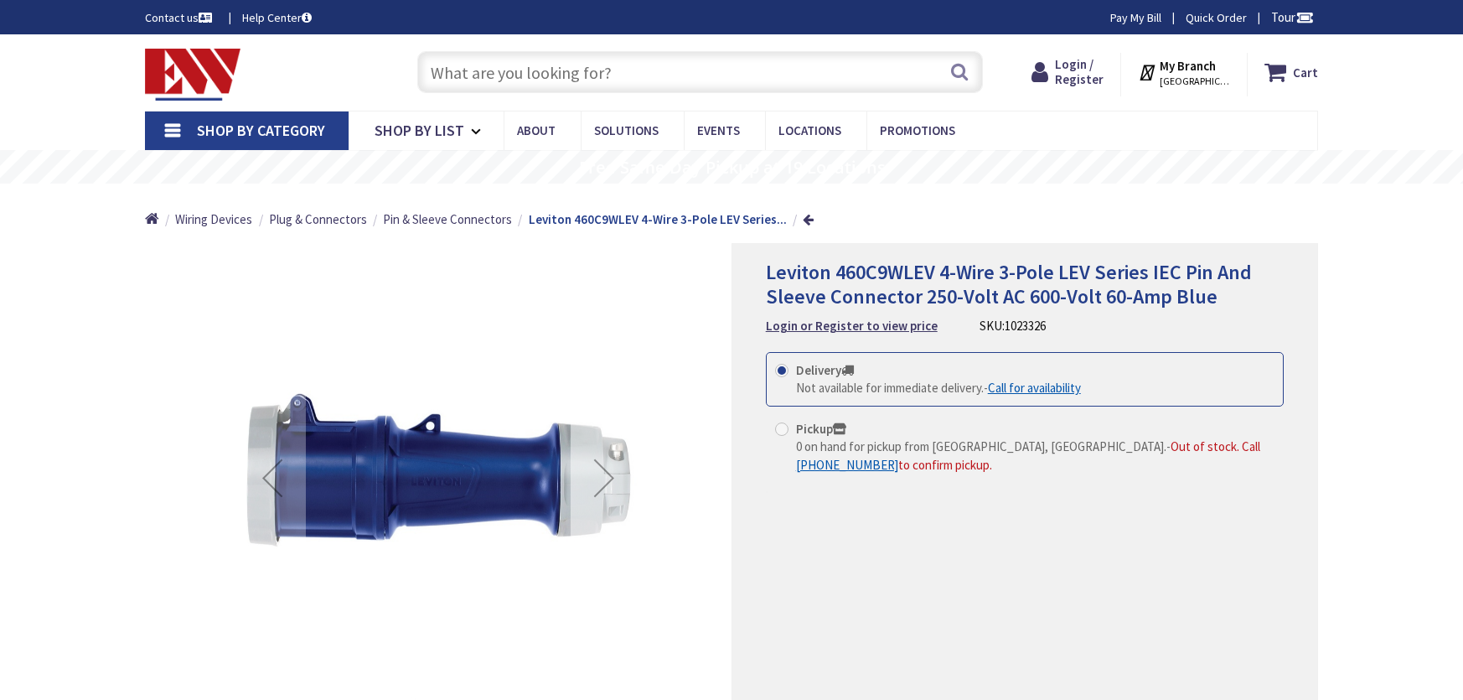
click at [608, 471] on div "Next" at bounding box center [604, 477] width 67 height 67
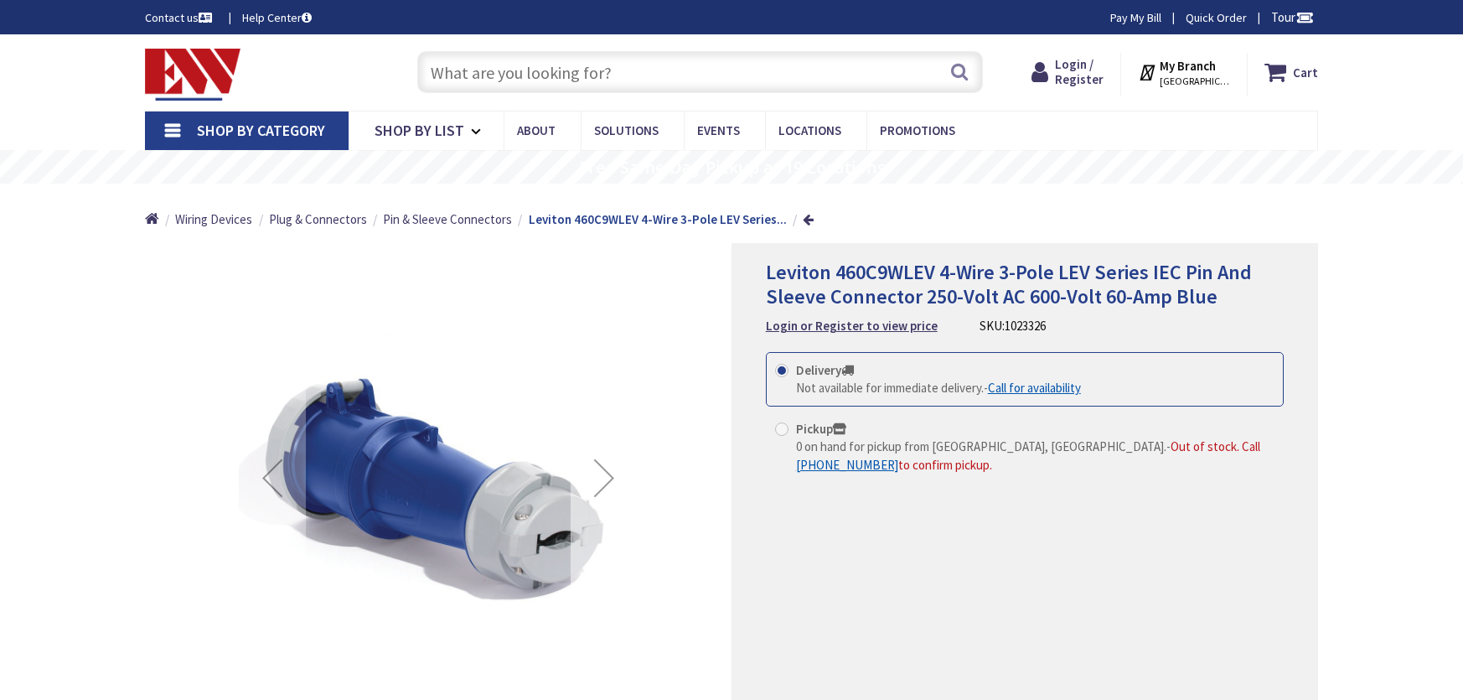
click at [608, 471] on div "Next" at bounding box center [604, 477] width 67 height 67
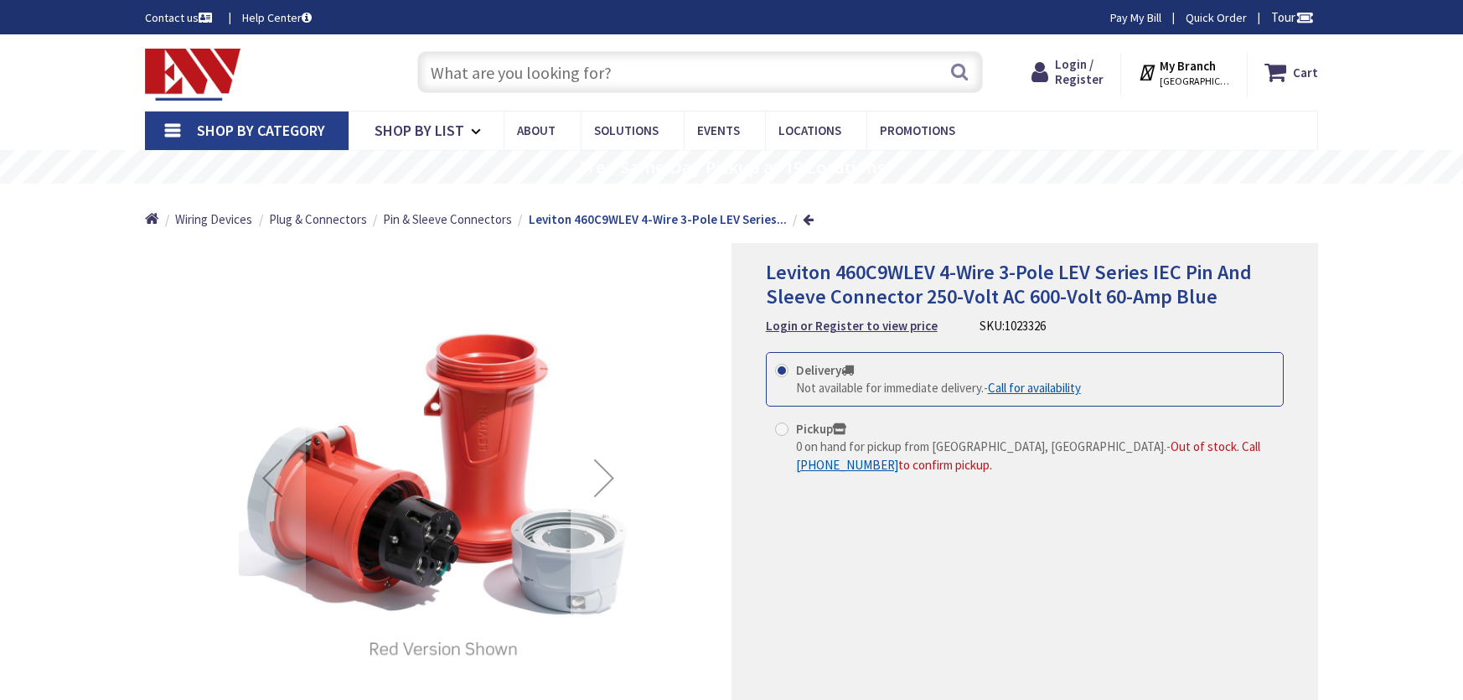
click at [609, 469] on div "Next" at bounding box center [604, 477] width 67 height 67
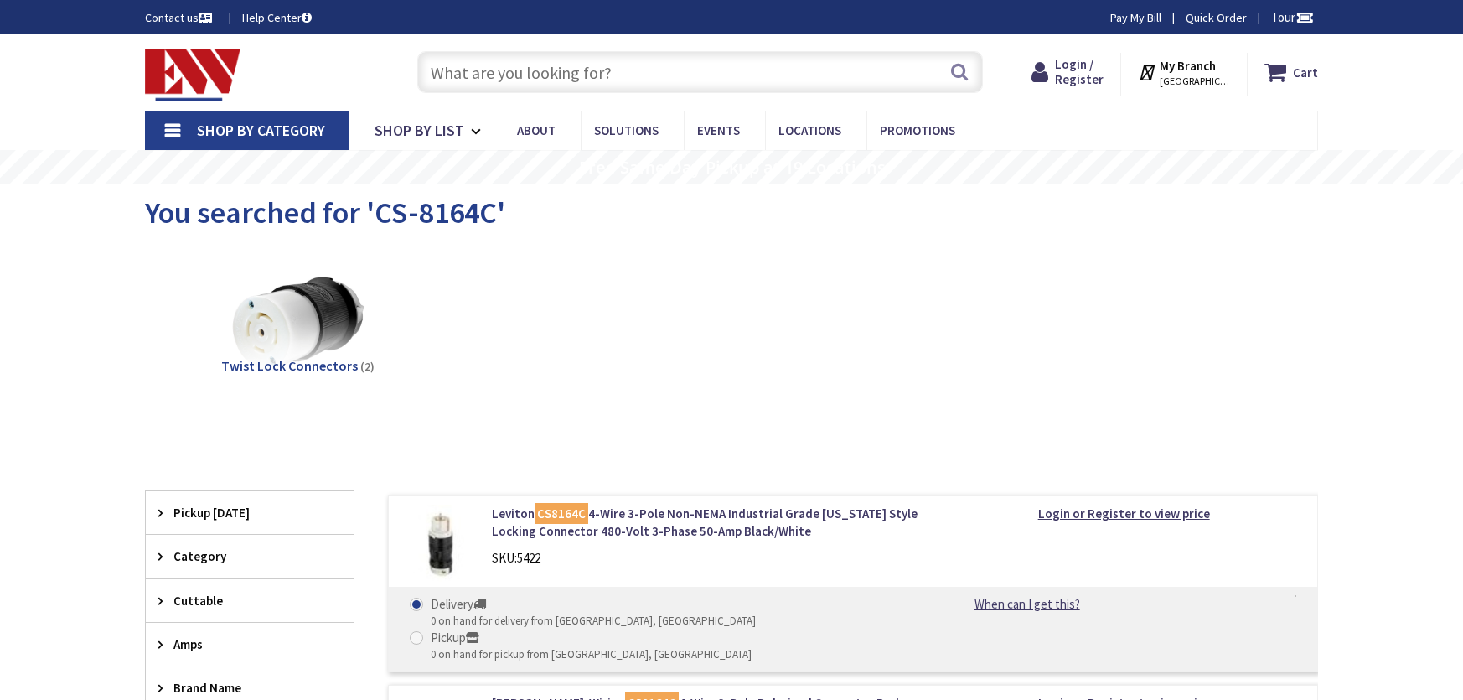
click at [616, 73] on input "text" at bounding box center [700, 72] width 566 height 42
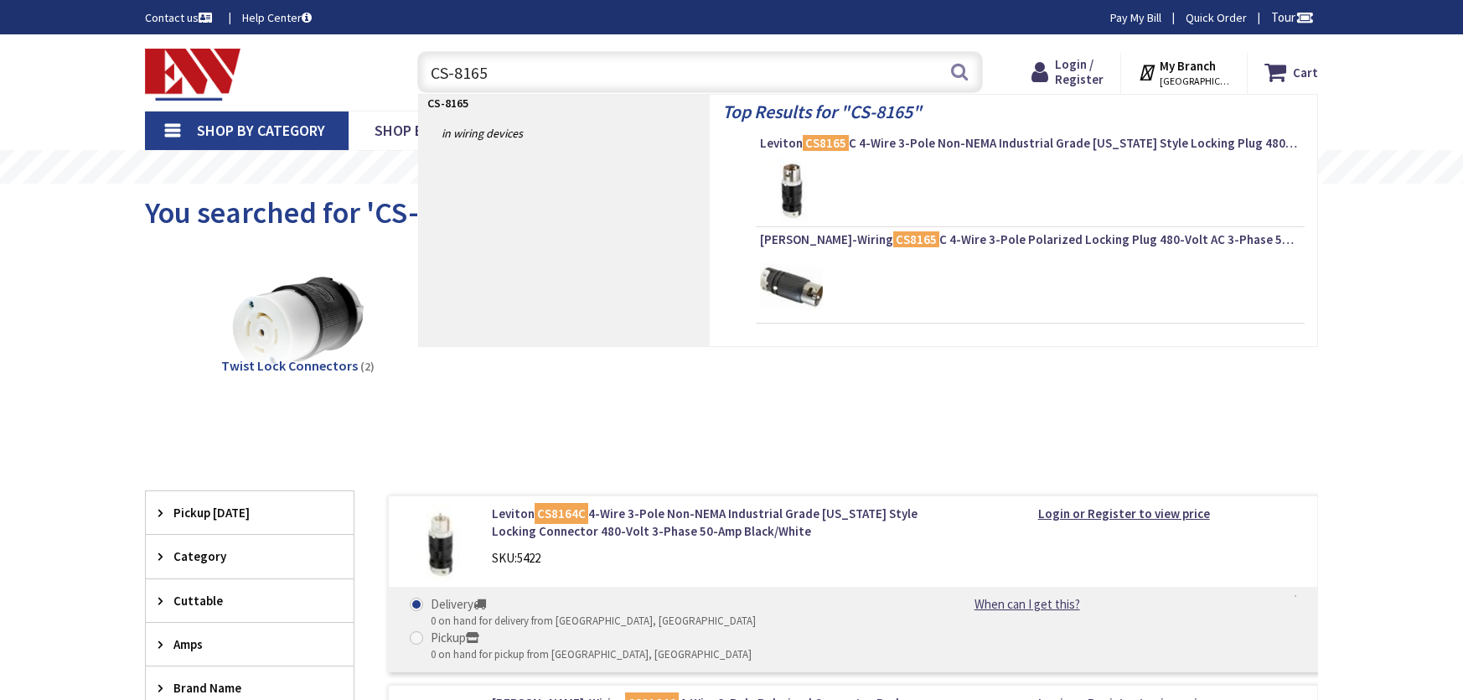
type input "CS-8165C"
